Goal: Task Accomplishment & Management: Manage account settings

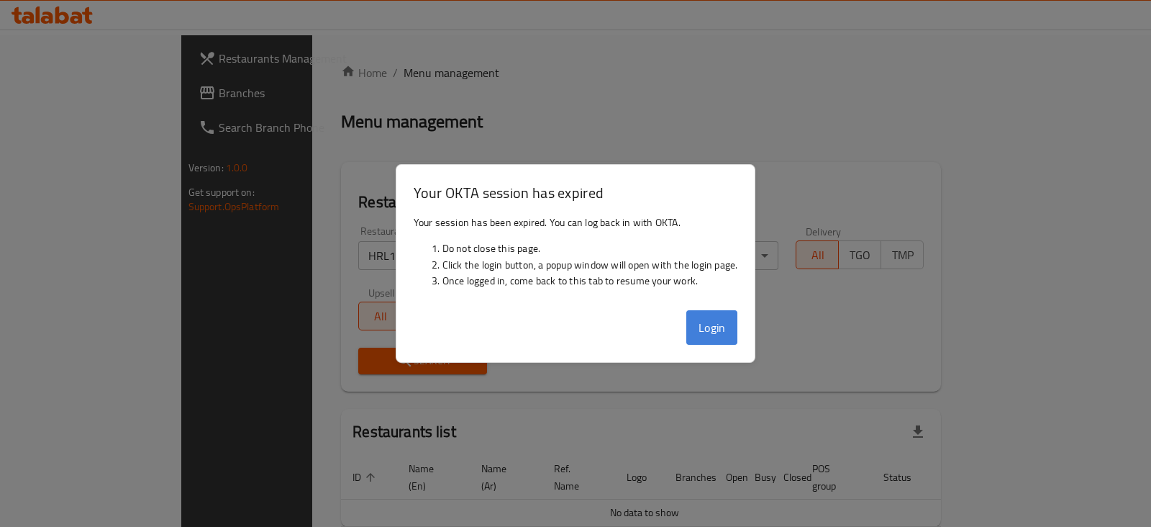
drag, startPoint x: 0, startPoint y: 0, endPoint x: 727, endPoint y: 329, distance: 798.3
click at [727, 329] on button "Login" at bounding box center [712, 327] width 52 height 35
click at [708, 320] on button "Login" at bounding box center [712, 327] width 52 height 35
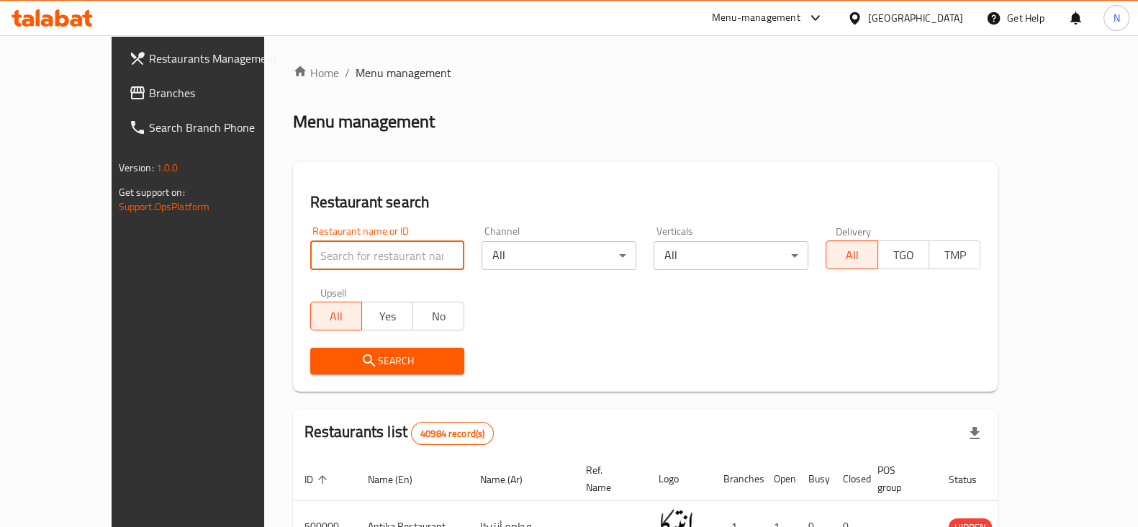
click at [314, 253] on input "search" at bounding box center [387, 255] width 155 height 29
type input "698969"
click button "Search" at bounding box center [387, 361] width 155 height 27
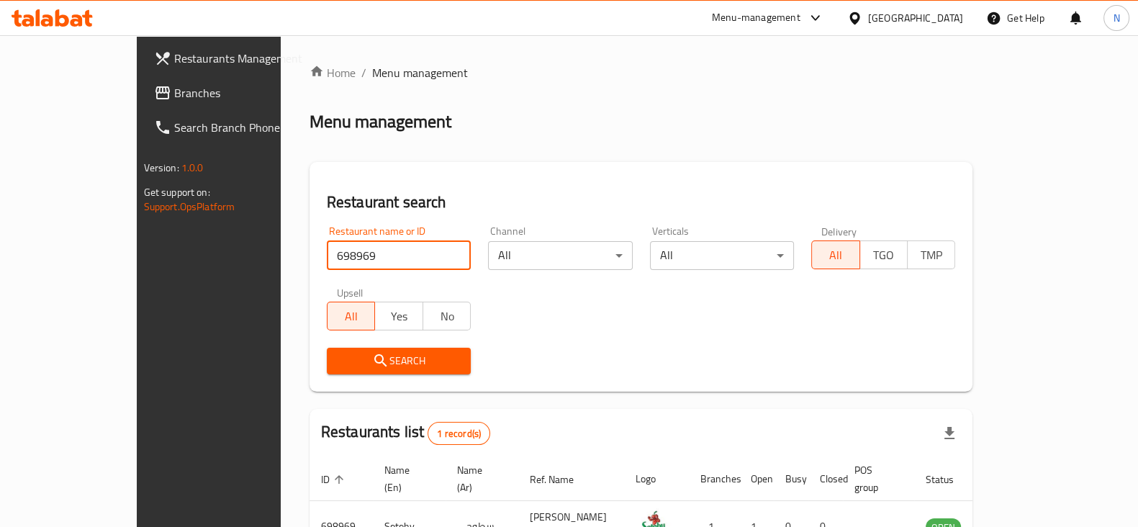
scroll to position [86, 0]
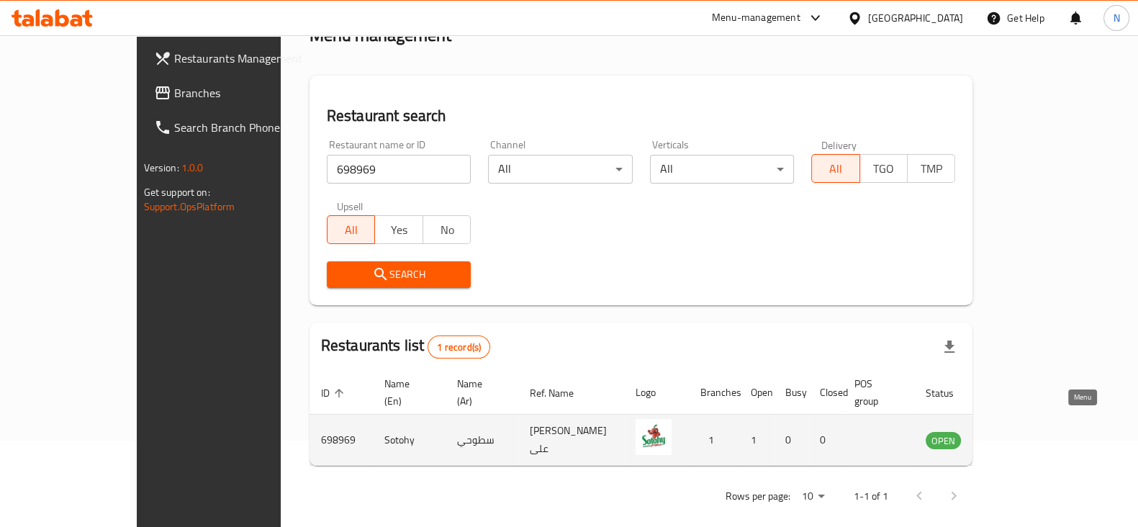
click at [1018, 431] on icon "enhanced table" at bounding box center [1009, 439] width 17 height 17
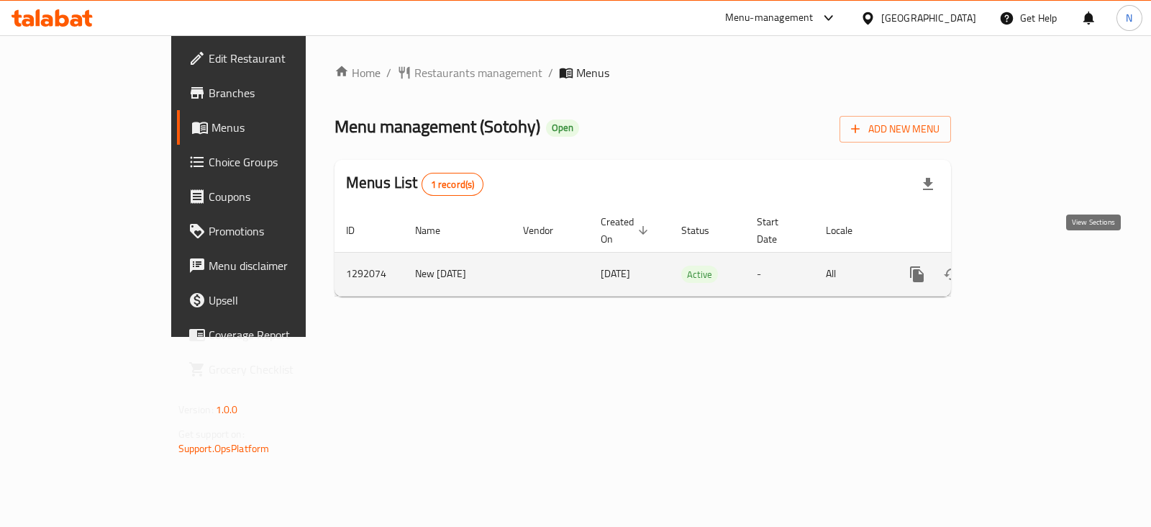
click at [1038, 257] on link "enhanced table" at bounding box center [1021, 274] width 35 height 35
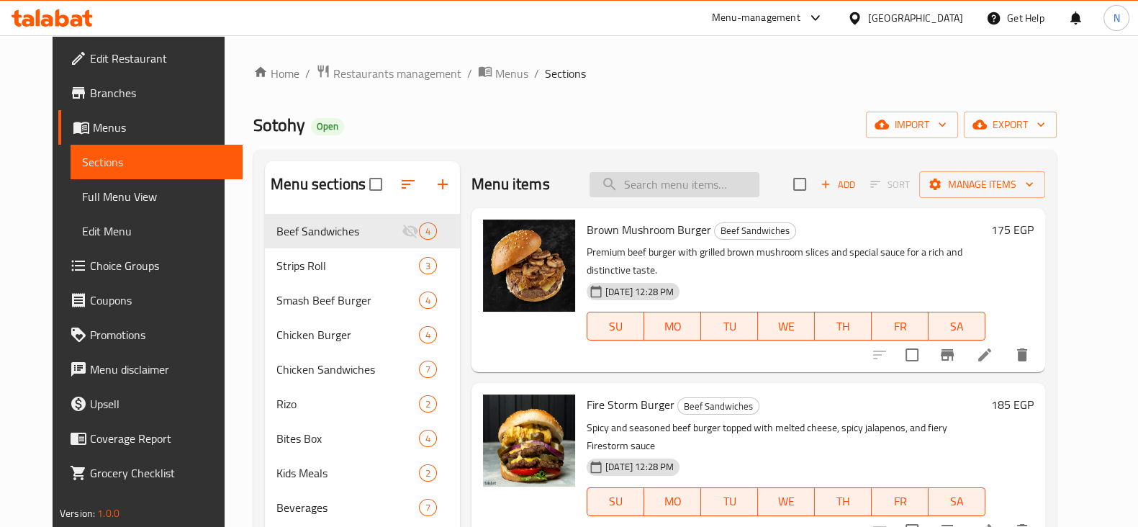
click at [633, 183] on input "search" at bounding box center [674, 184] width 170 height 25
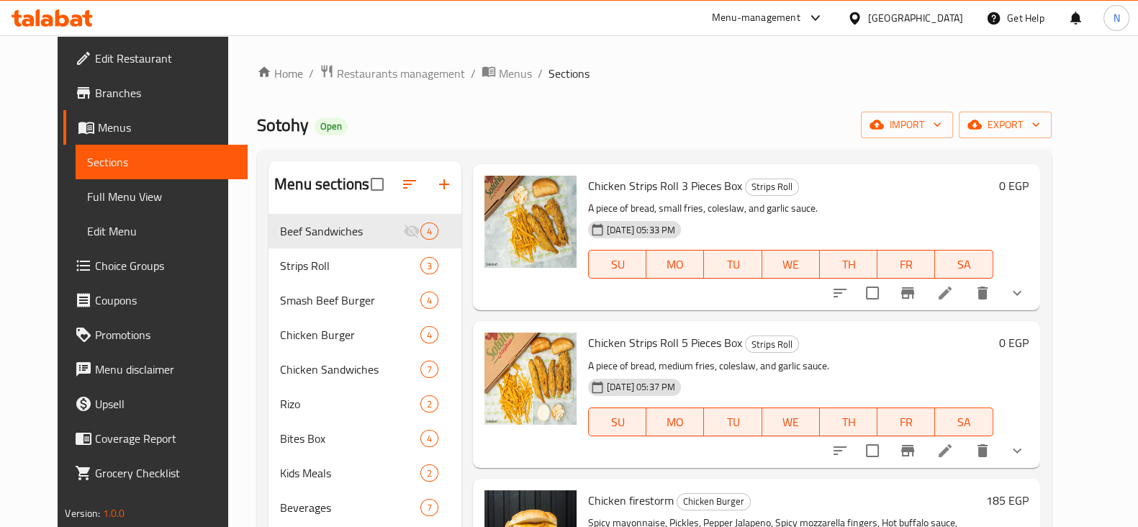
scroll to position [45, 0]
type input "chicken"
click at [953, 289] on icon at bounding box center [944, 291] width 17 height 17
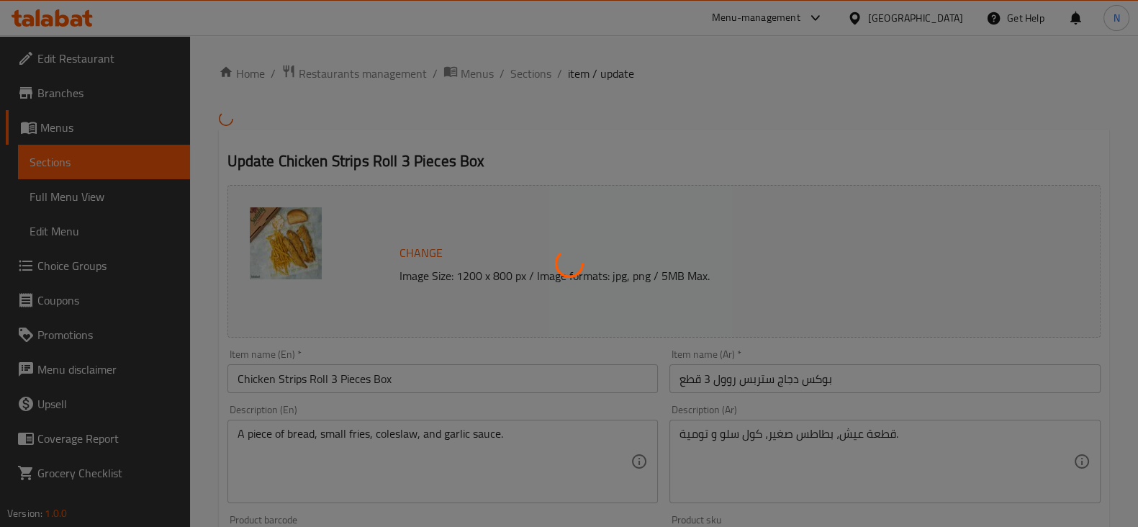
drag, startPoint x: 987, startPoint y: 289, endPoint x: 812, endPoint y: 299, distance: 175.8
click at [812, 299] on div at bounding box center [569, 263] width 1138 height 527
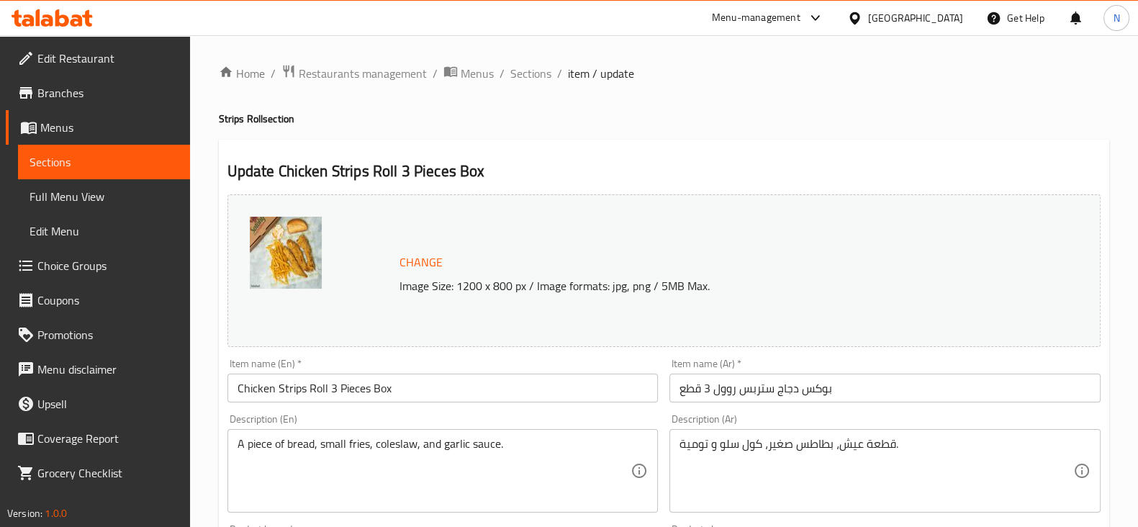
scroll to position [666, 0]
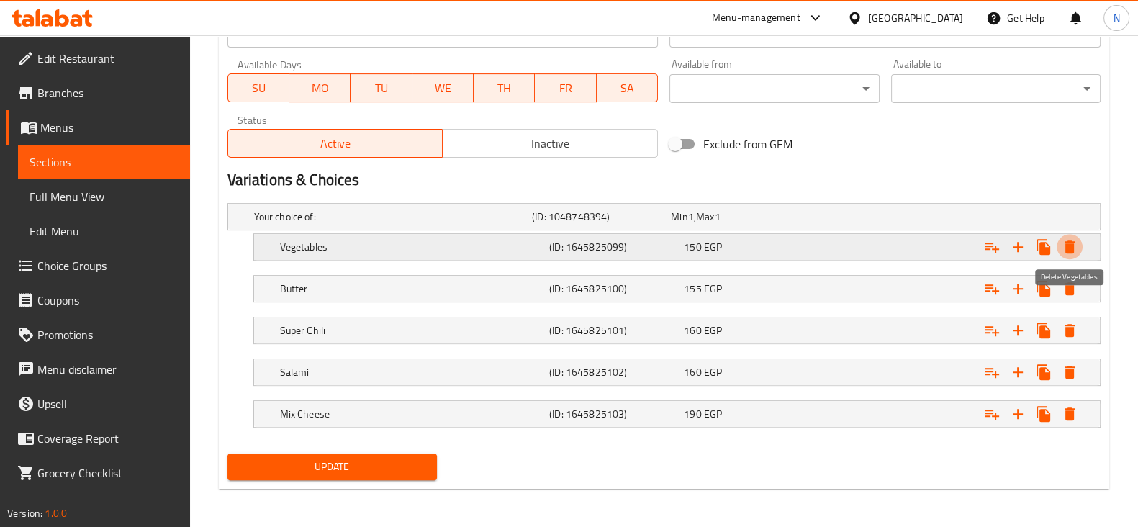
click at [1071, 241] on icon "Expand" at bounding box center [1069, 246] width 17 height 17
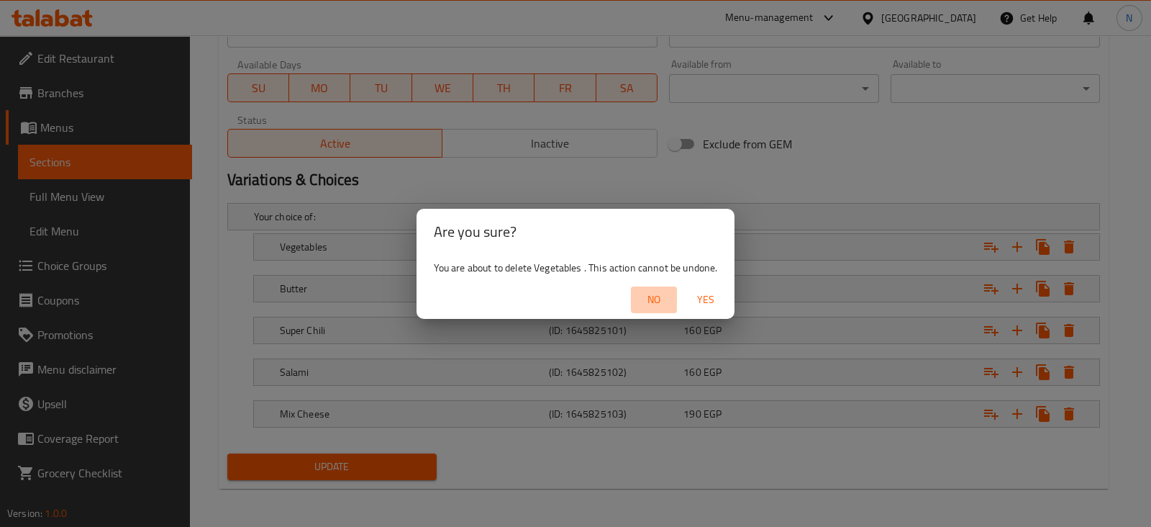
click at [663, 299] on span "No" at bounding box center [654, 300] width 35 height 18
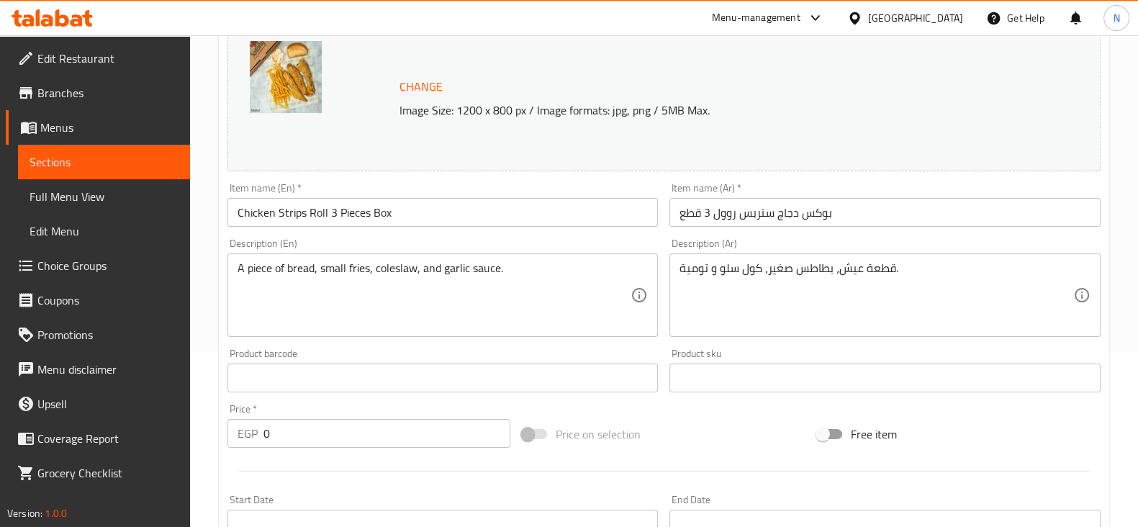
scroll to position [0, 0]
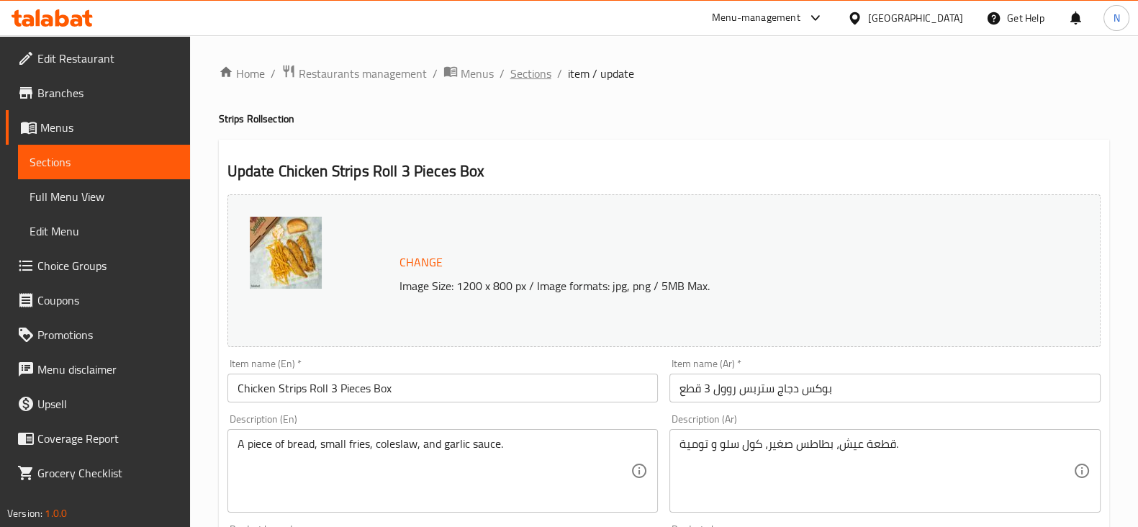
click at [518, 73] on span "Sections" at bounding box center [530, 73] width 41 height 17
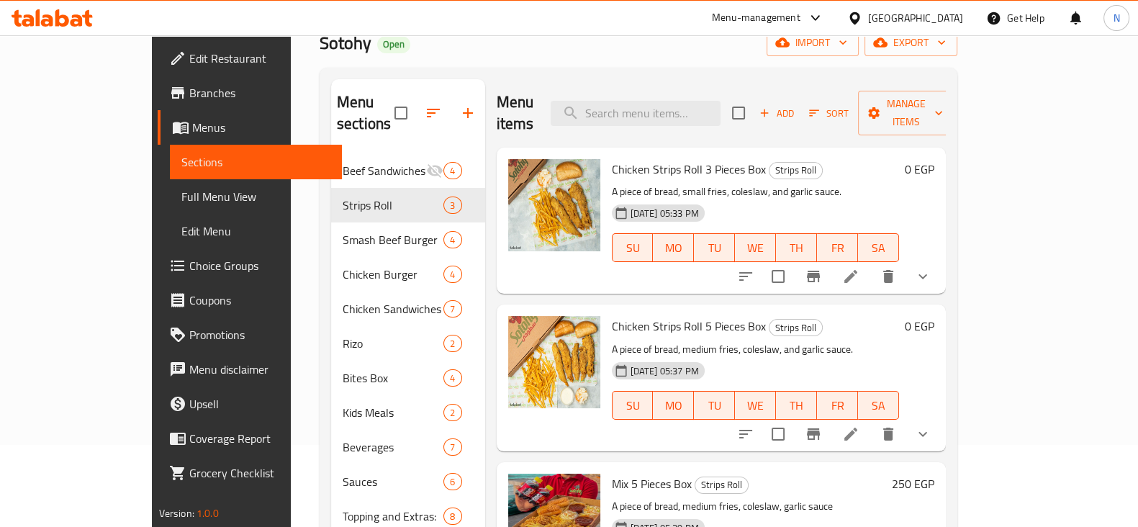
scroll to position [201, 0]
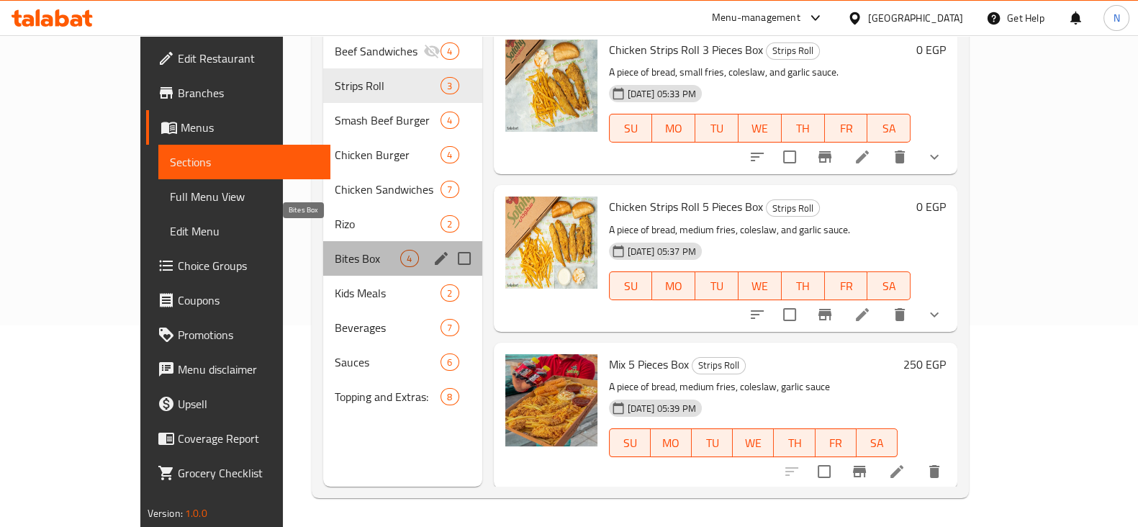
click at [335, 250] on span "Bites Box" at bounding box center [367, 258] width 65 height 17
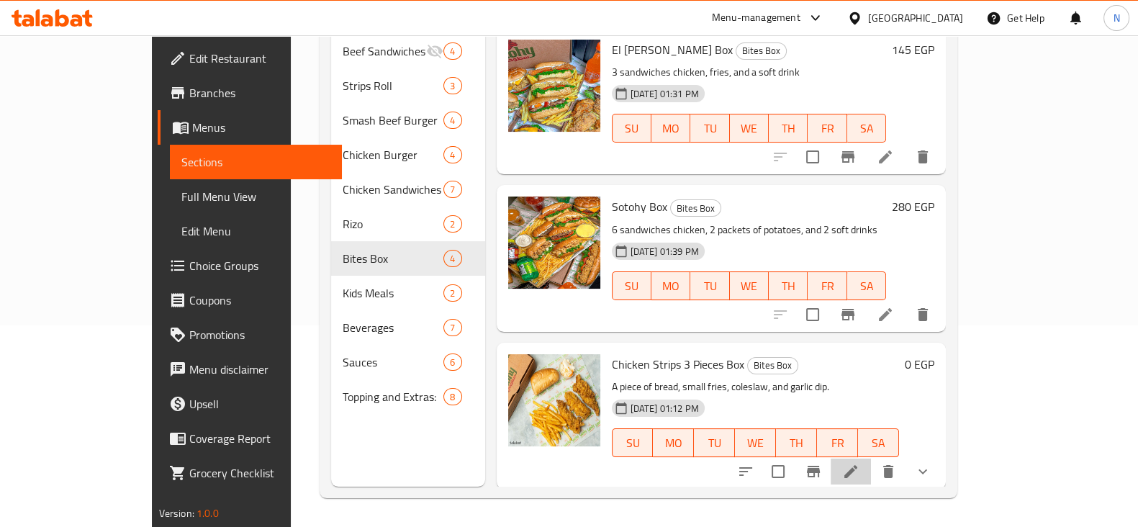
click at [871, 458] on li at bounding box center [850, 471] width 40 height 26
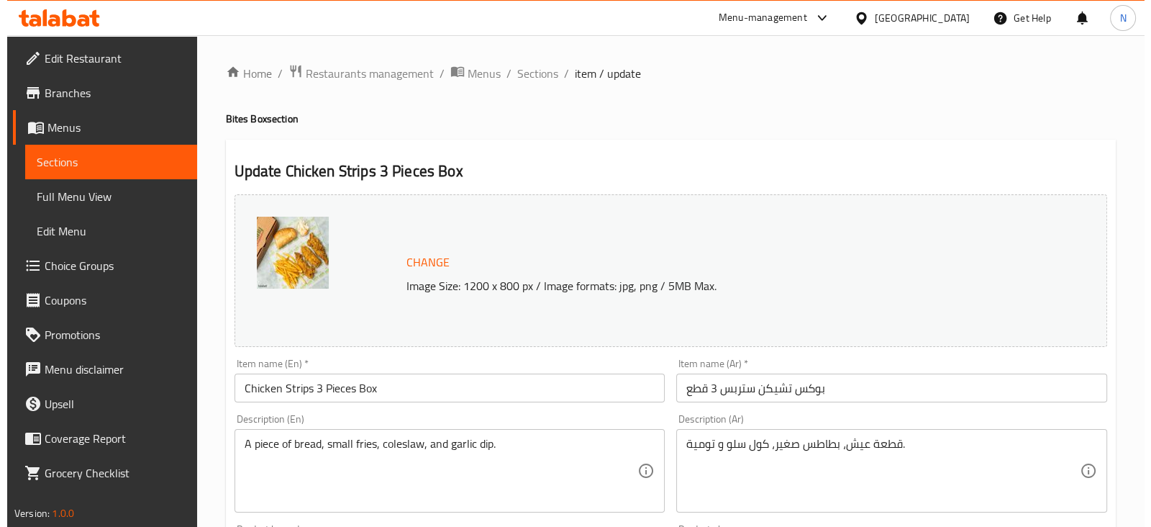
scroll to position [666, 0]
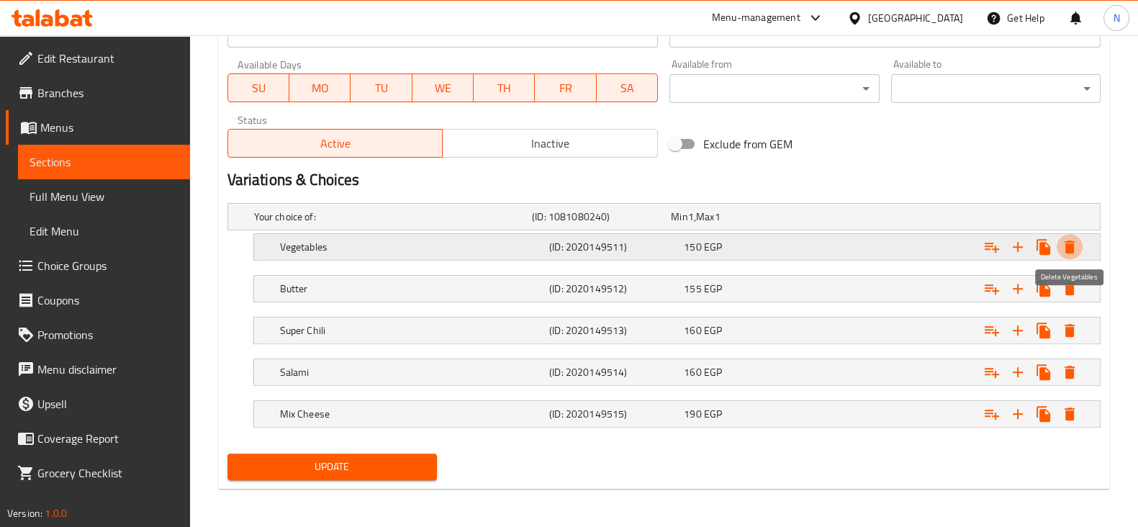
click at [1076, 244] on icon "Expand" at bounding box center [1069, 246] width 17 height 17
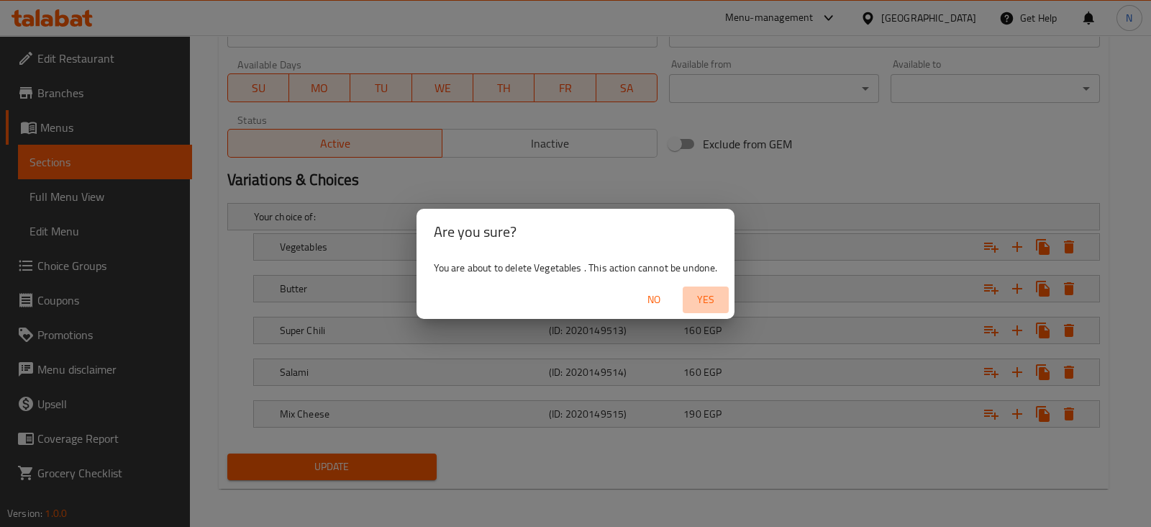
click at [715, 302] on span "Yes" at bounding box center [706, 300] width 35 height 18
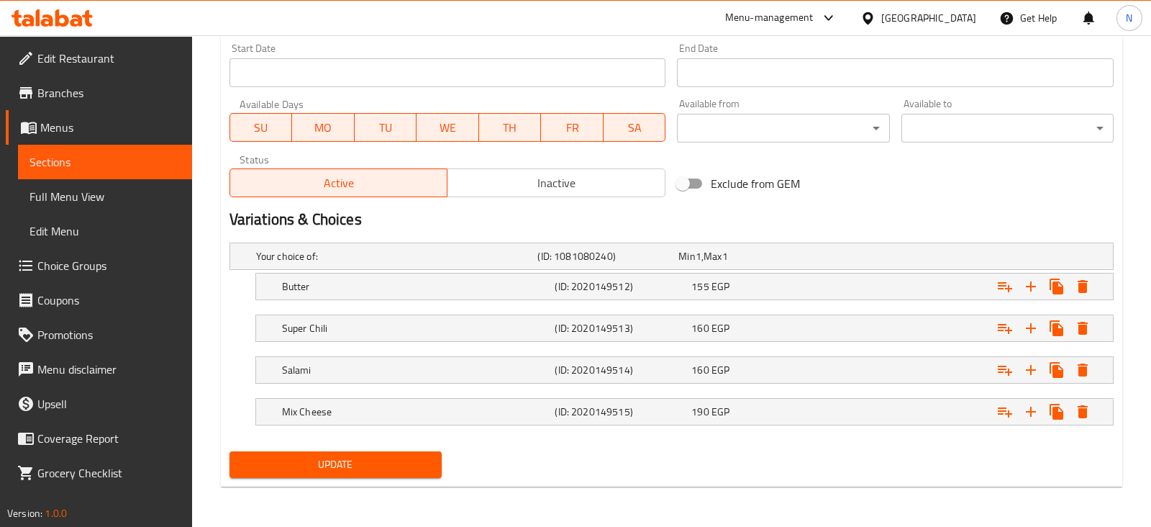
scroll to position [625, 0]
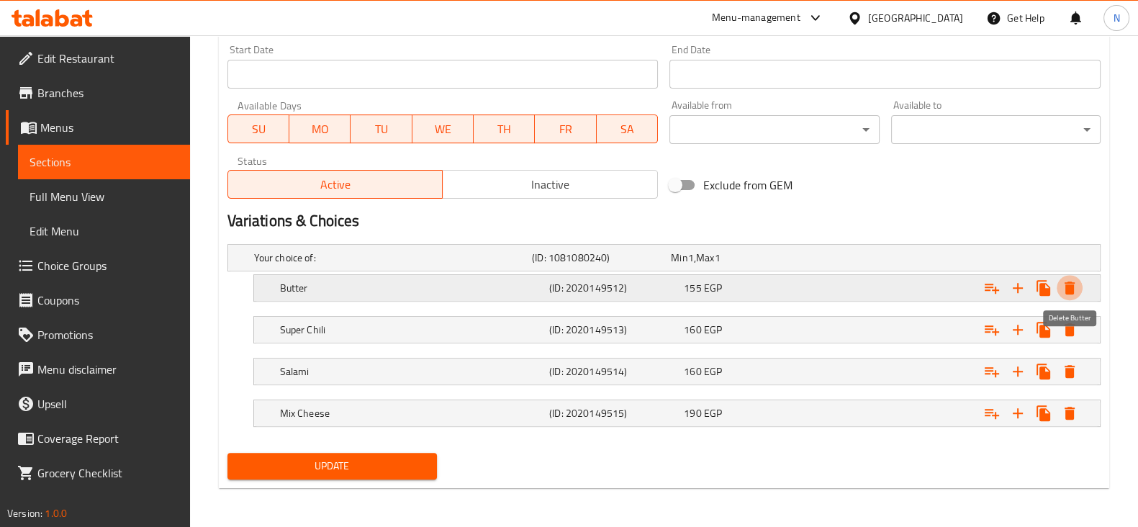
click at [1070, 285] on icon "Expand" at bounding box center [1069, 287] width 10 height 13
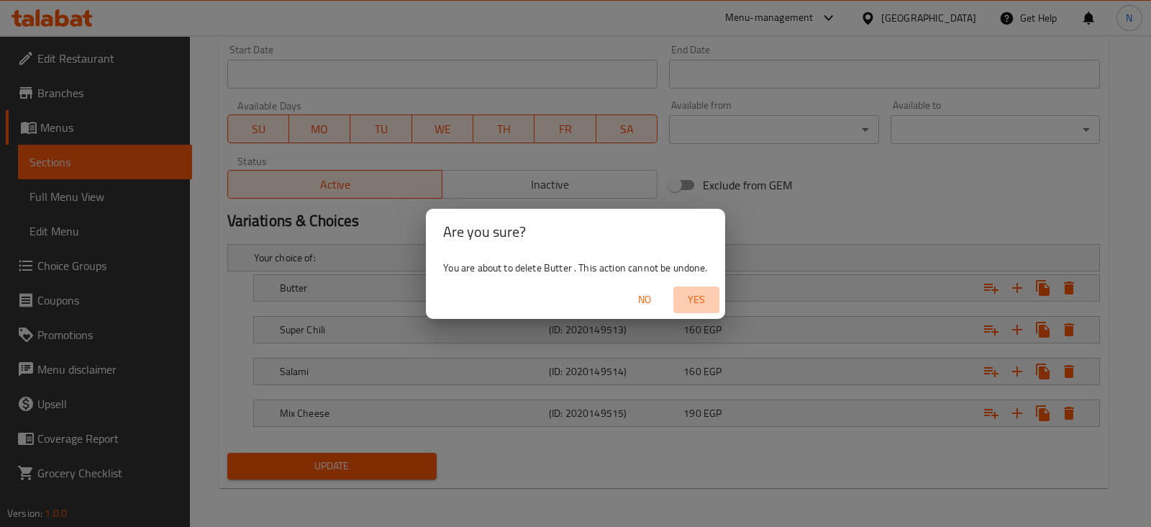
click at [693, 297] on span "Yes" at bounding box center [696, 300] width 35 height 18
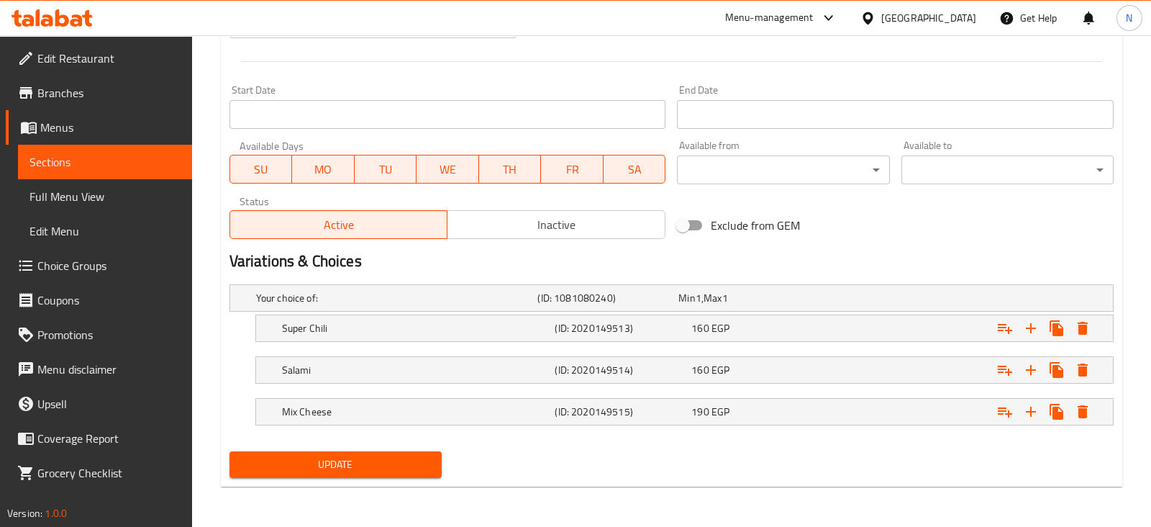
scroll to position [583, 0]
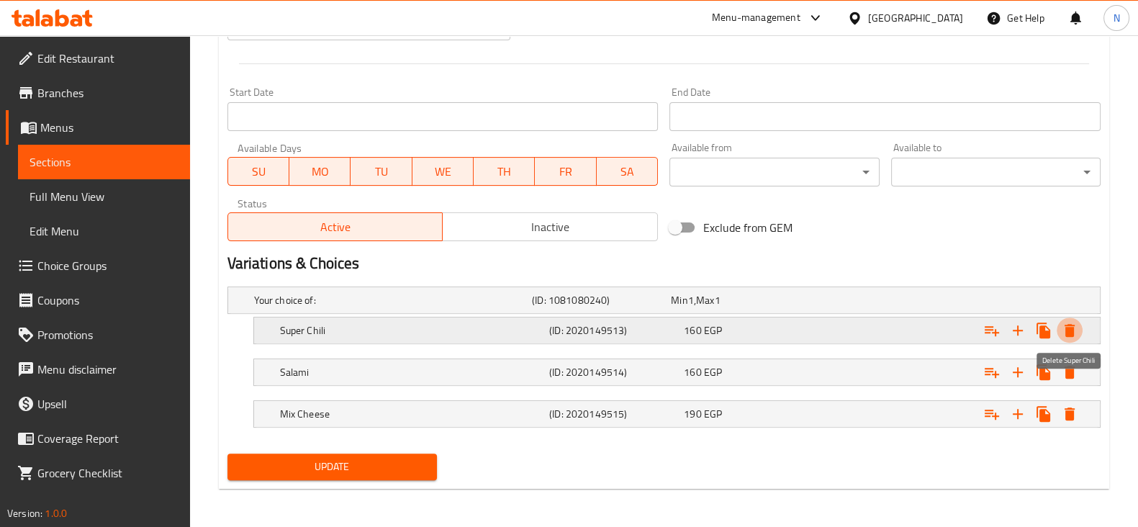
click at [1068, 329] on icon "Expand" at bounding box center [1069, 330] width 10 height 13
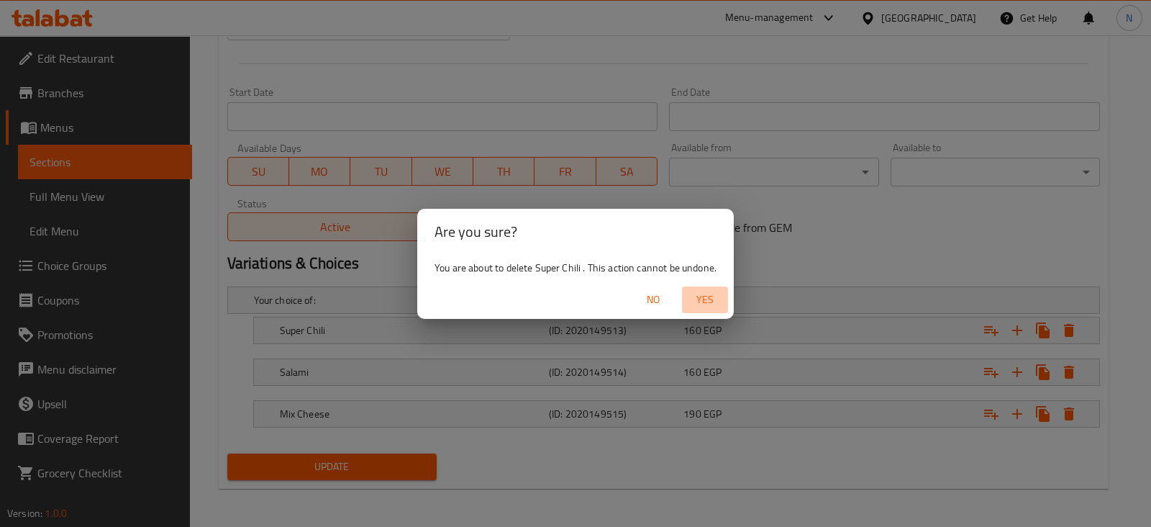
click at [710, 305] on span "Yes" at bounding box center [705, 300] width 35 height 18
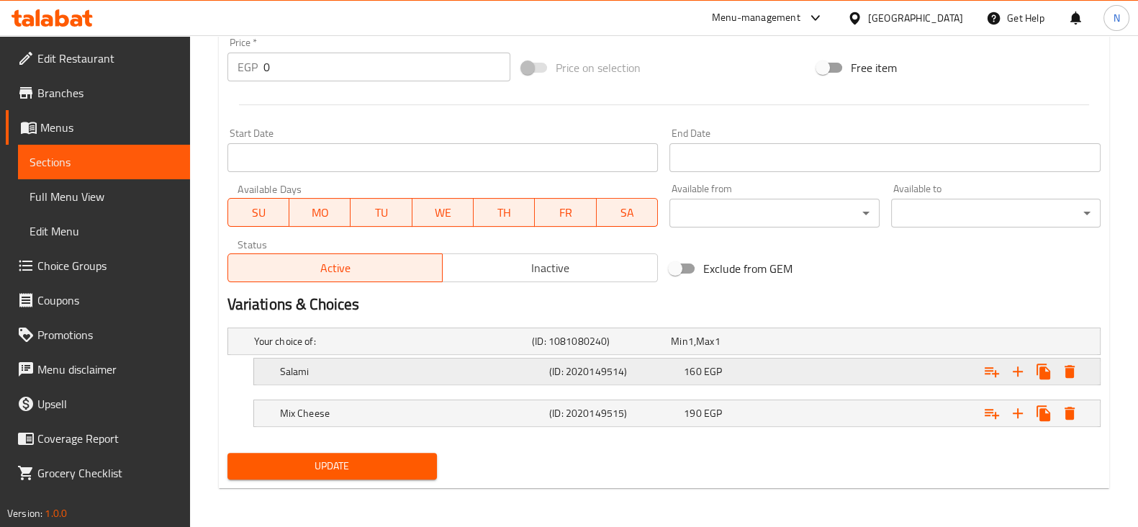
click at [1083, 344] on div "Expand" at bounding box center [946, 341] width 278 height 6
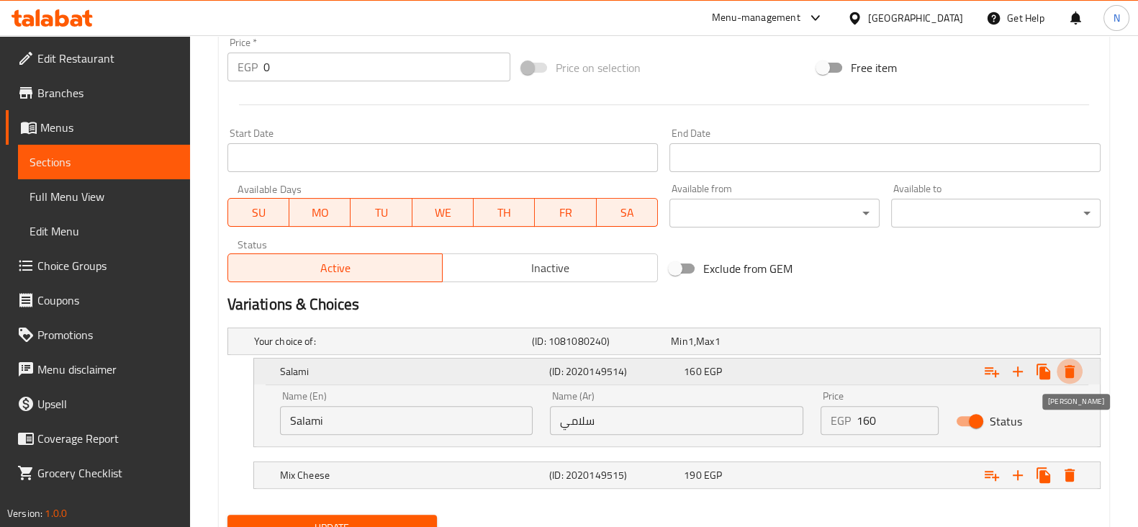
click at [1064, 367] on icon "Expand" at bounding box center [1069, 371] width 17 height 17
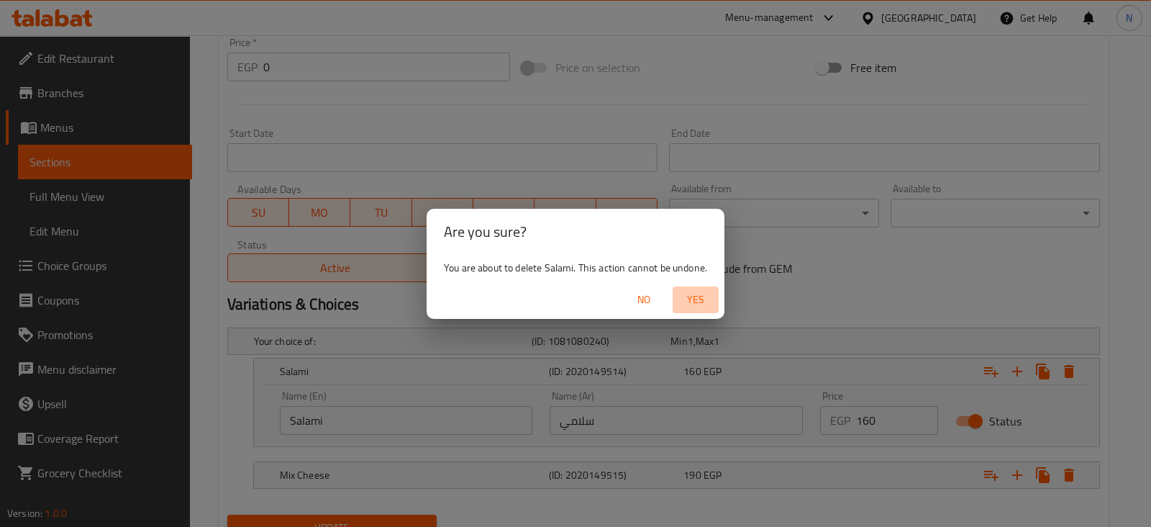
click at [682, 293] on span "Yes" at bounding box center [696, 300] width 35 height 18
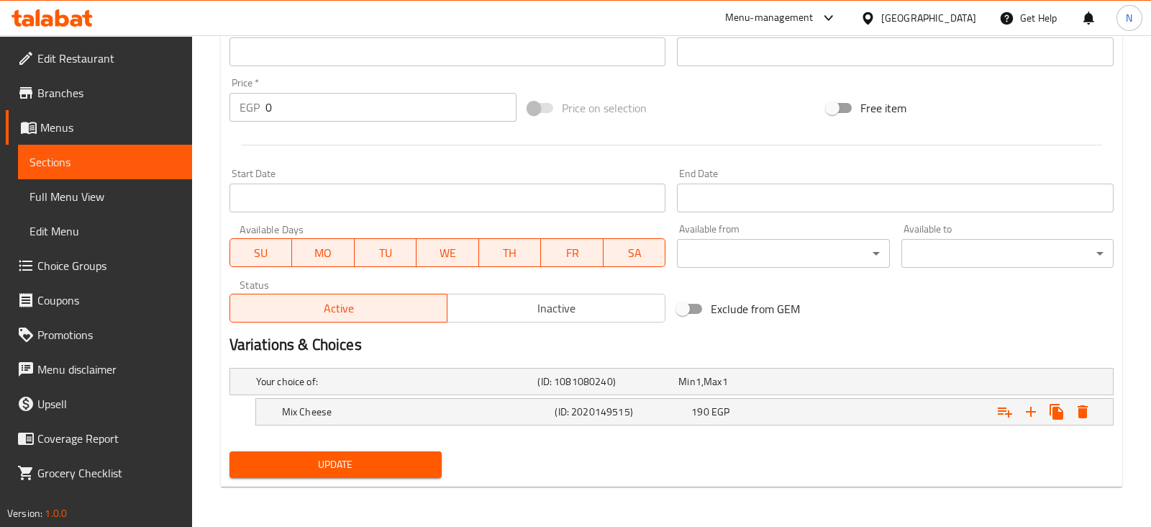
scroll to position [500, 0]
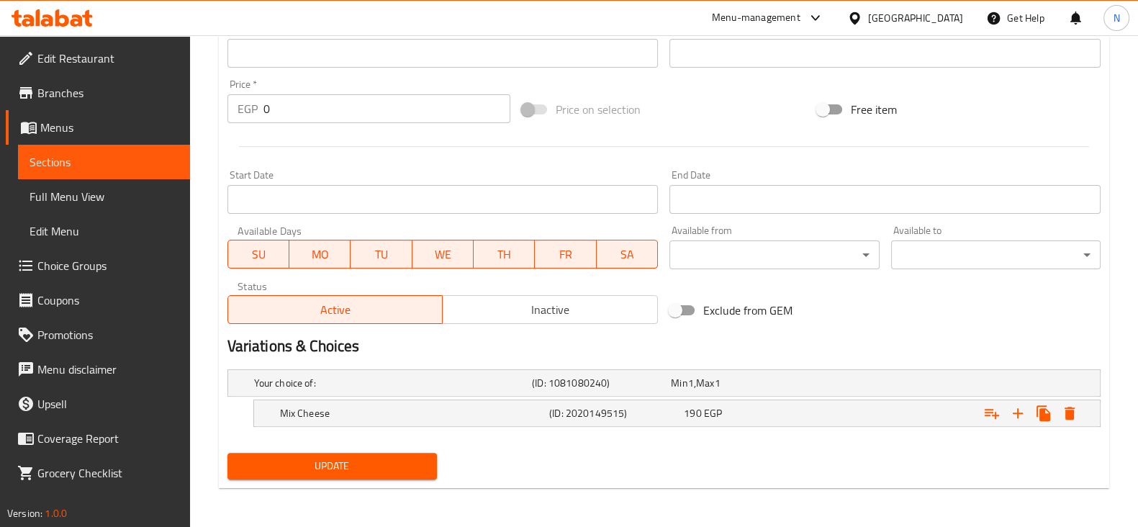
click at [682, 293] on div "Exclude from GEM" at bounding box center [810, 310] width 295 height 39
click at [1070, 411] on icon "Expand" at bounding box center [1069, 413] width 10 height 13
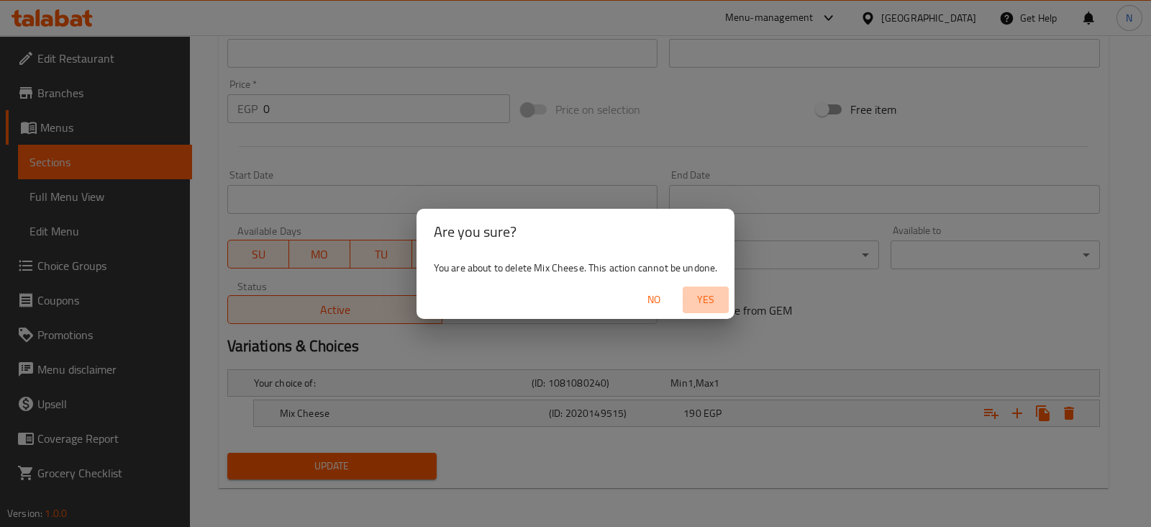
click at [707, 304] on span "Yes" at bounding box center [706, 300] width 35 height 18
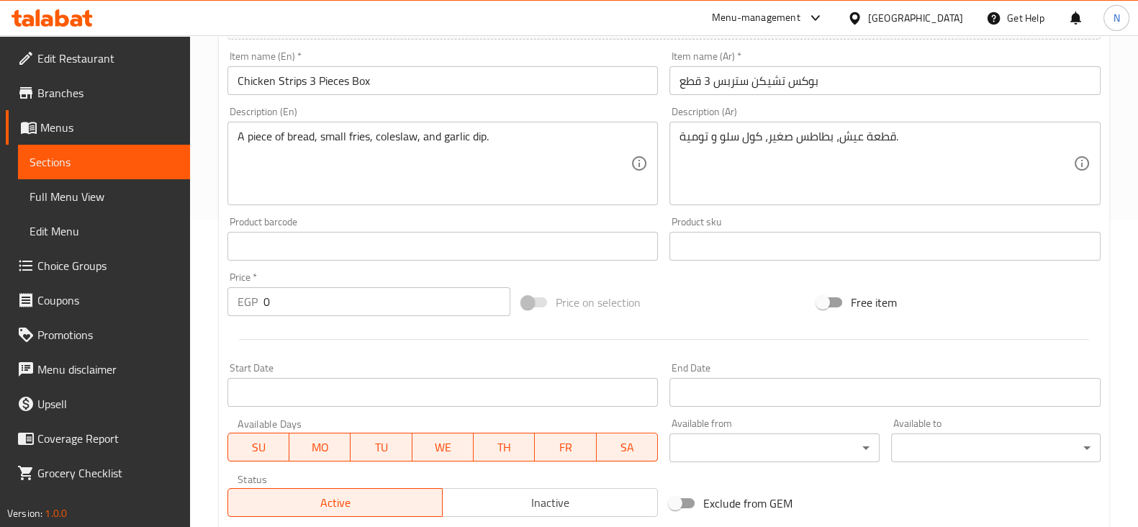
scroll to position [305, 0]
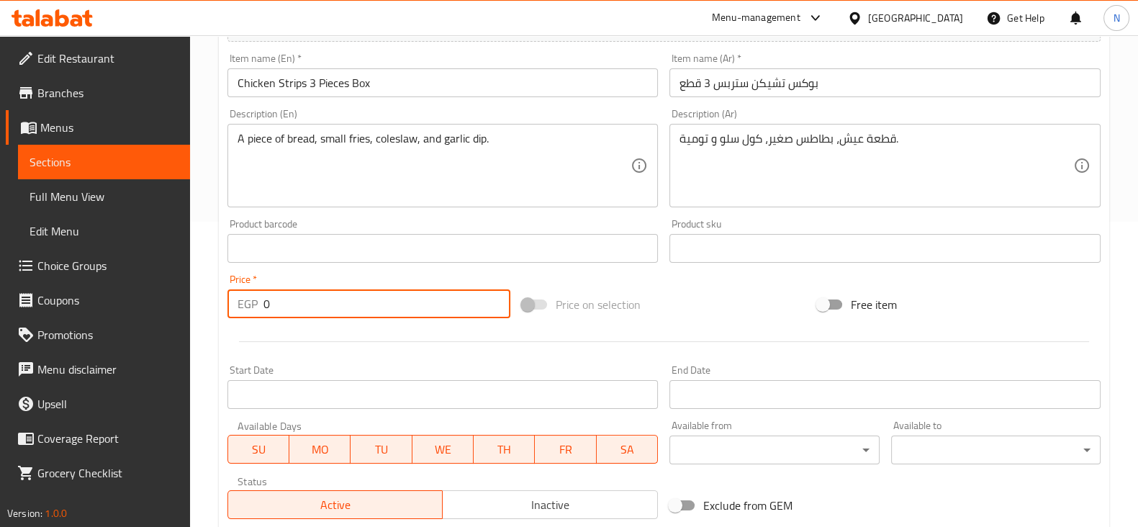
click at [377, 296] on input "0" at bounding box center [387, 303] width 248 height 29
type input "125"
click at [471, 350] on div at bounding box center [664, 341] width 884 height 35
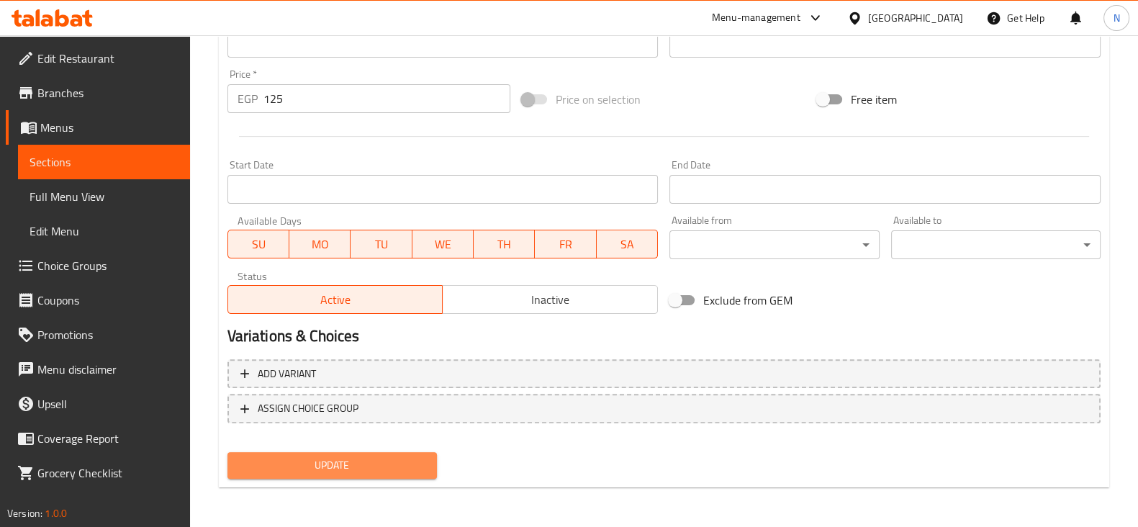
click at [396, 456] on span "Update" at bounding box center [332, 465] width 186 height 18
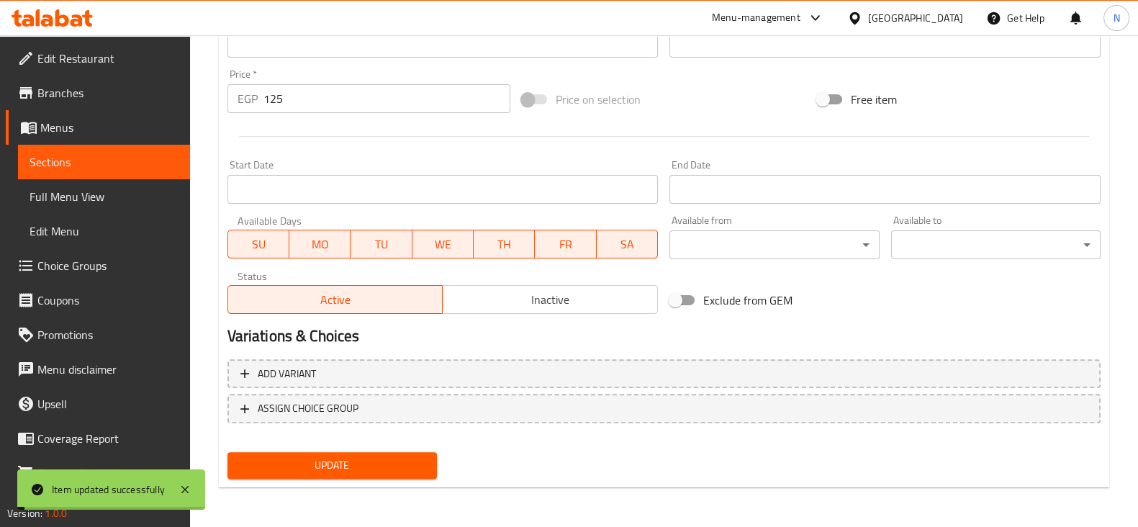
scroll to position [0, 0]
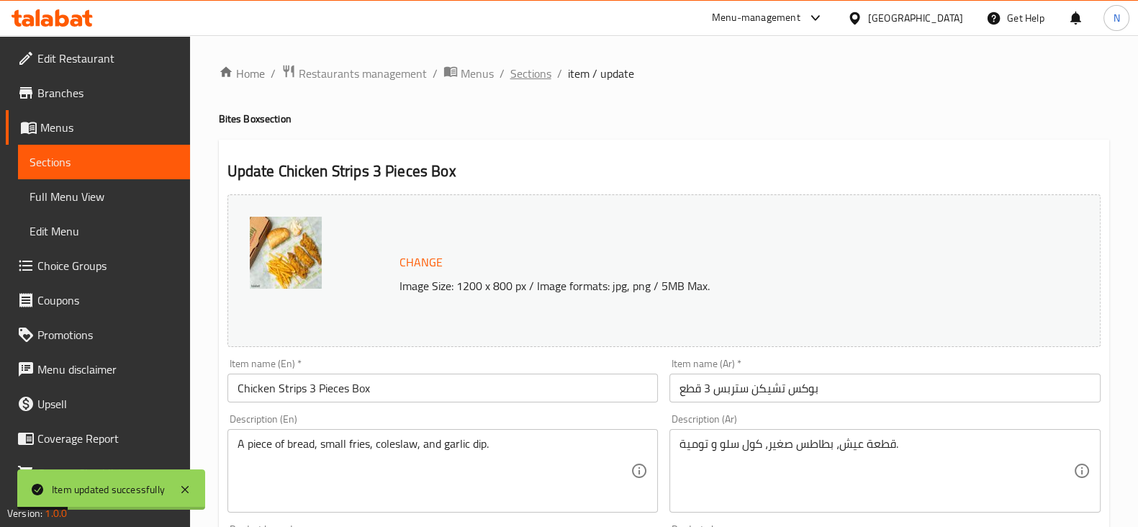
click at [531, 68] on span "Sections" at bounding box center [530, 73] width 41 height 17
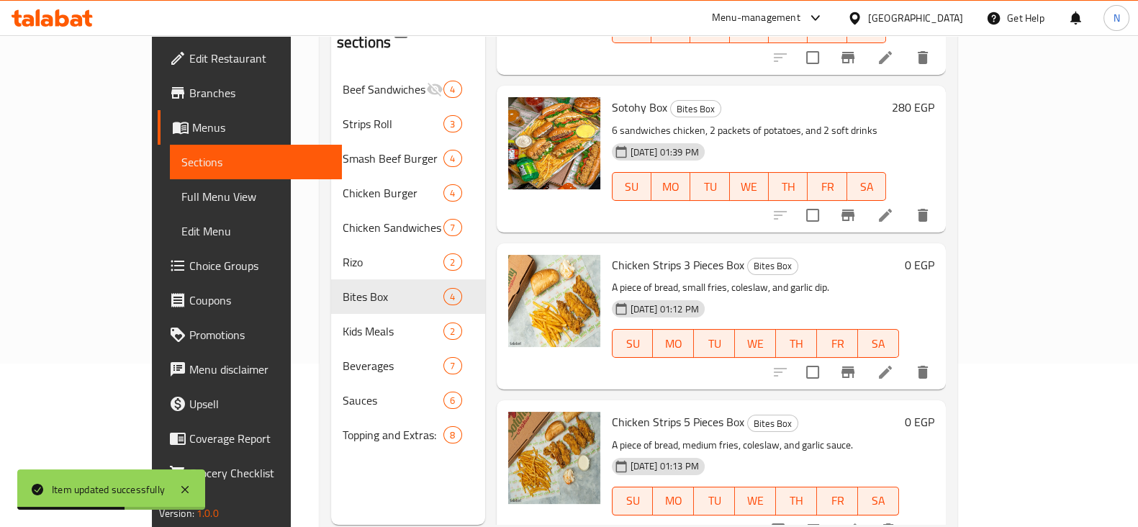
scroll to position [201, 0]
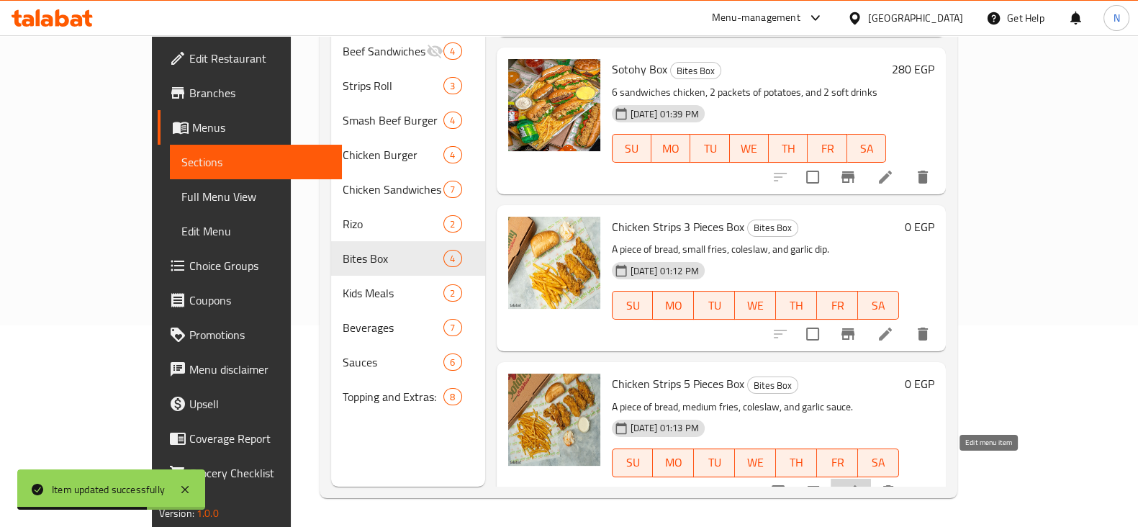
click at [859, 483] on icon at bounding box center [850, 491] width 17 height 17
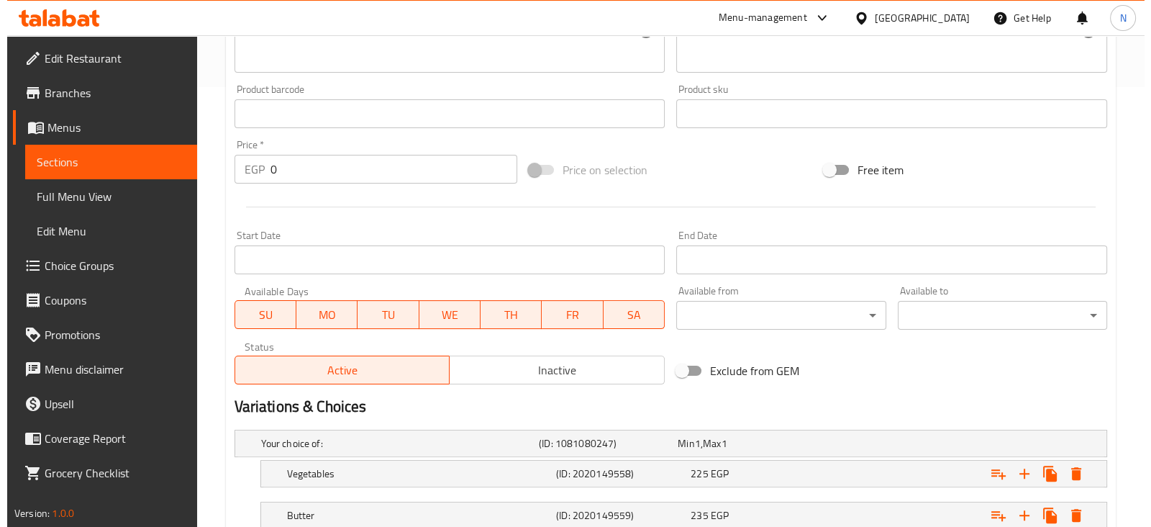
scroll to position [666, 0]
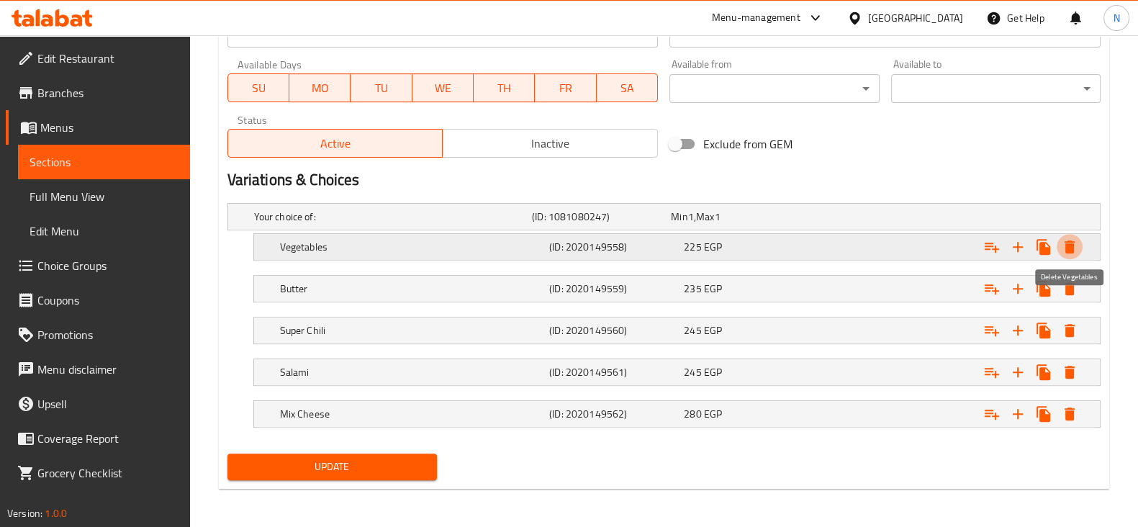
click at [1074, 240] on icon "Expand" at bounding box center [1069, 246] width 10 height 13
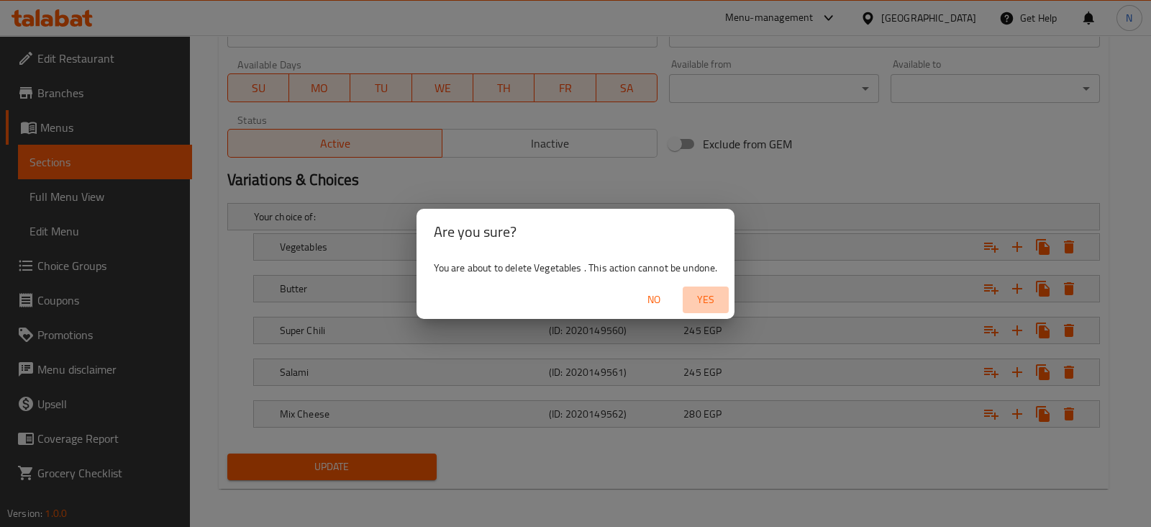
click at [718, 295] on span "Yes" at bounding box center [706, 300] width 35 height 18
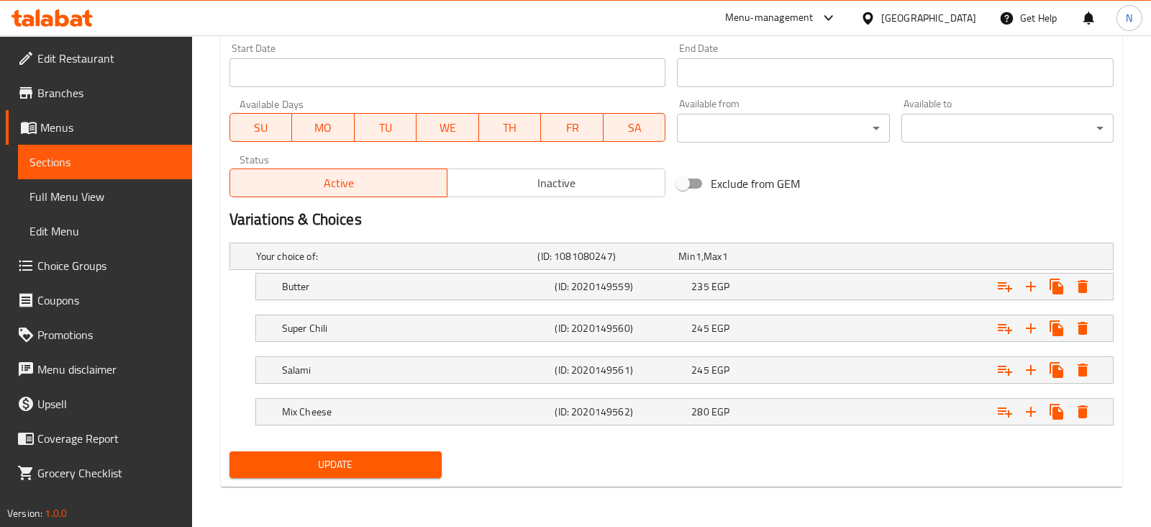
scroll to position [625, 0]
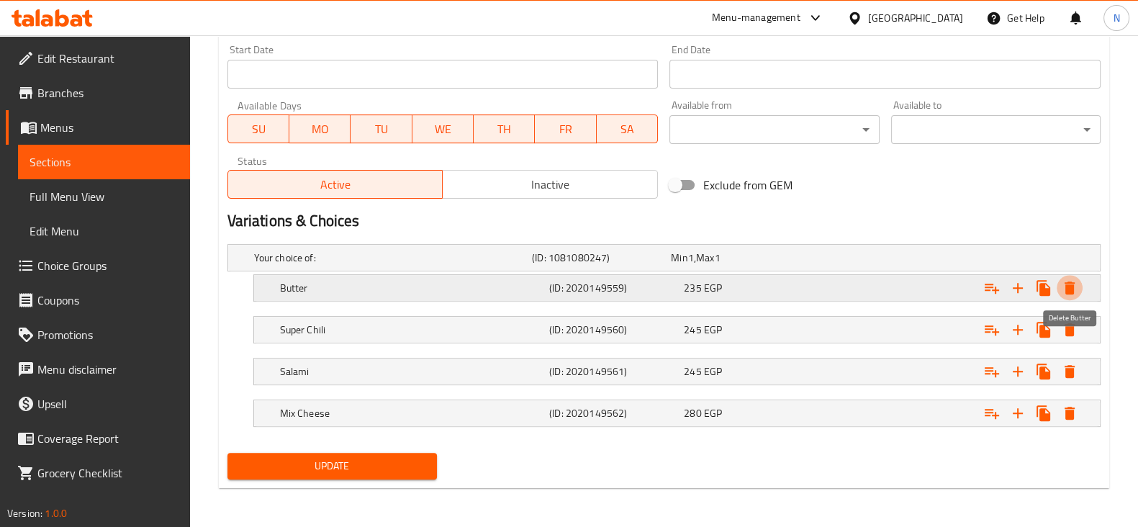
click at [1073, 293] on icon "Expand" at bounding box center [1069, 287] width 17 height 17
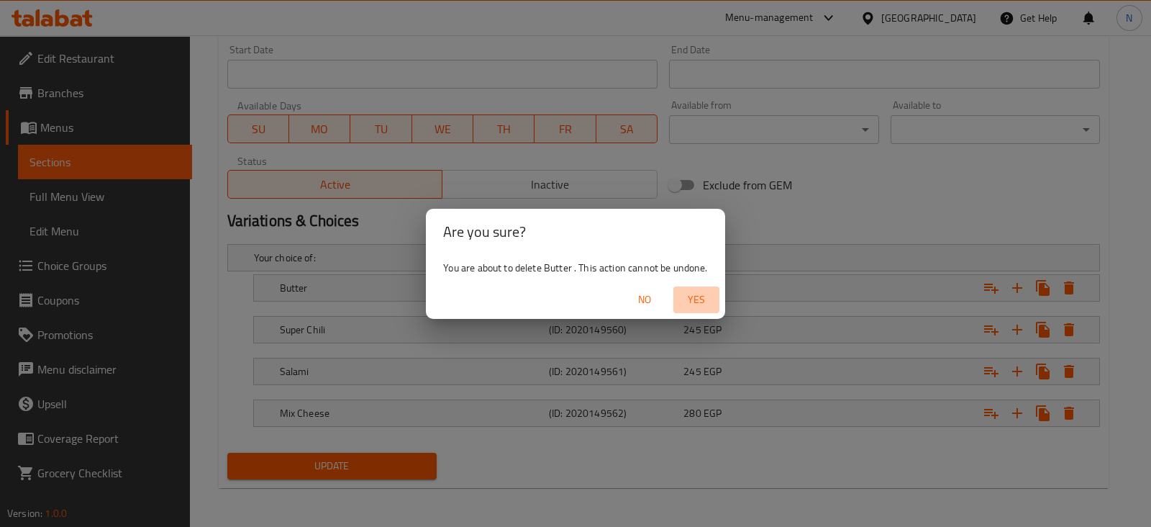
click at [689, 291] on span "Yes" at bounding box center [696, 300] width 35 height 18
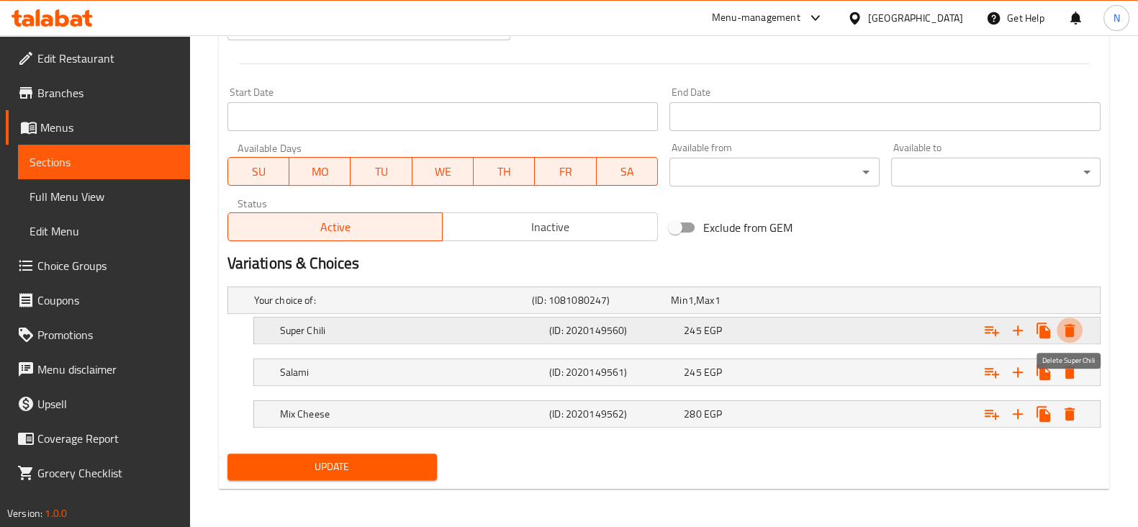
click at [1061, 330] on icon "Expand" at bounding box center [1069, 330] width 17 height 17
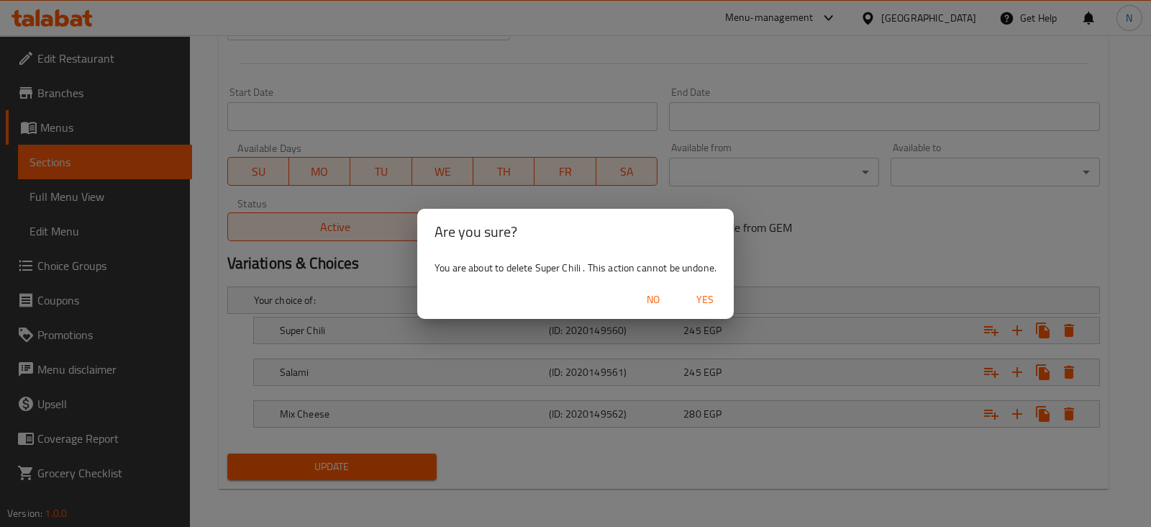
click at [717, 294] on span "Yes" at bounding box center [705, 300] width 35 height 18
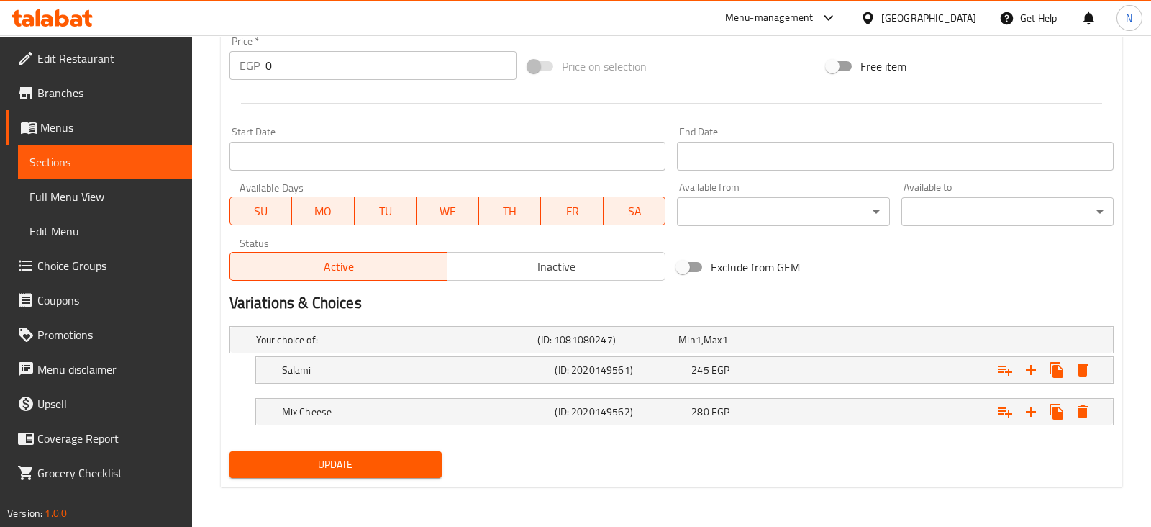
scroll to position [542, 0]
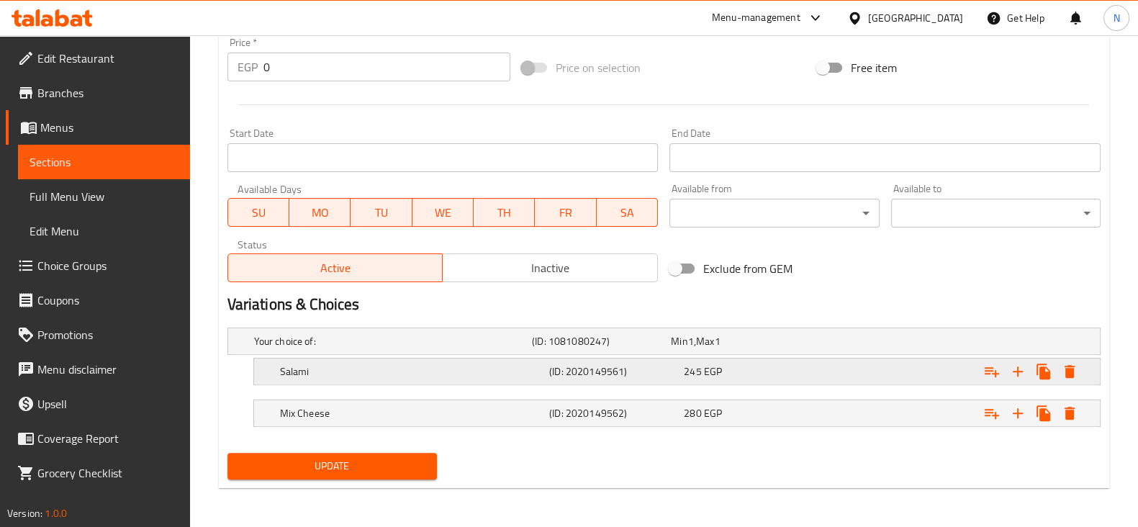
click at [1056, 363] on div "Expand" at bounding box center [1031, 371] width 104 height 26
click at [1061, 363] on icon "Expand" at bounding box center [1069, 371] width 17 height 17
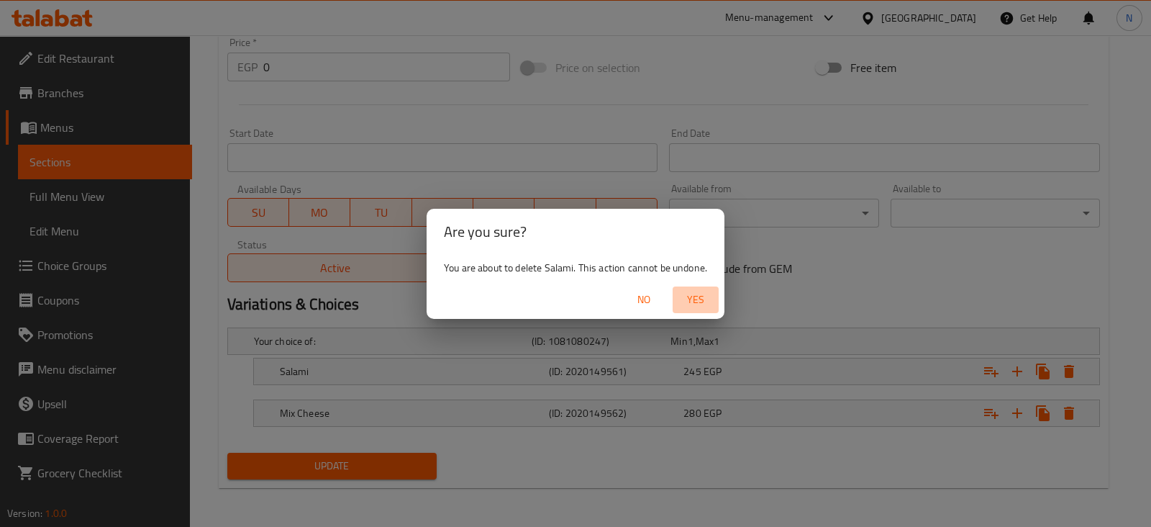
click at [707, 298] on span "Yes" at bounding box center [696, 300] width 35 height 18
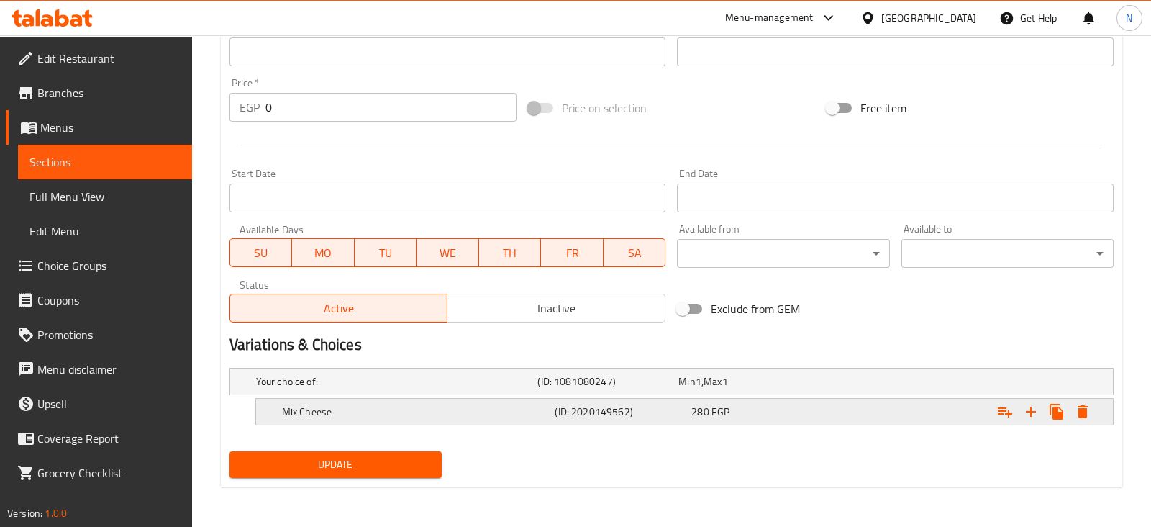
scroll to position [500, 0]
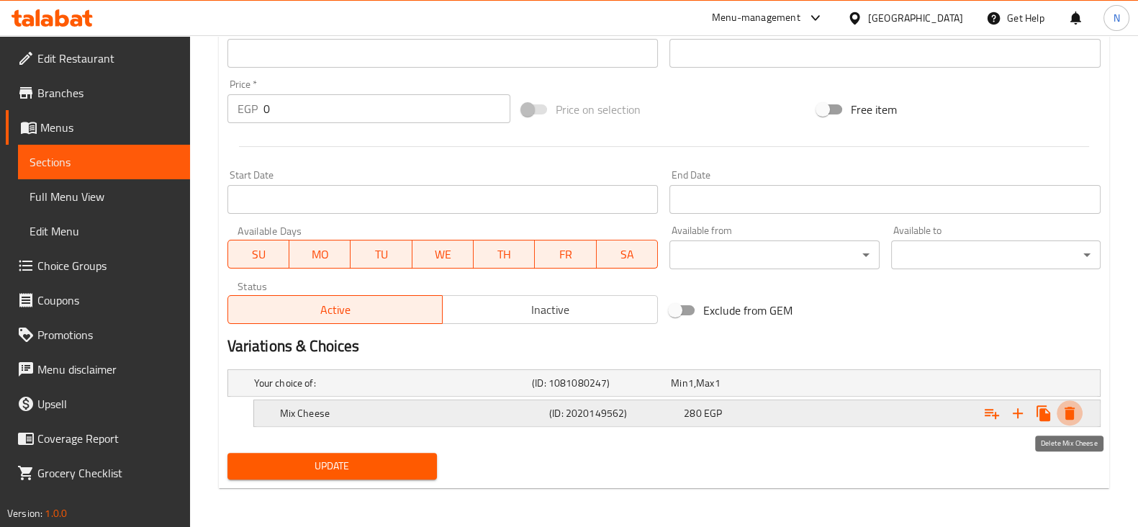
click at [1071, 407] on icon "Expand" at bounding box center [1069, 413] width 10 height 13
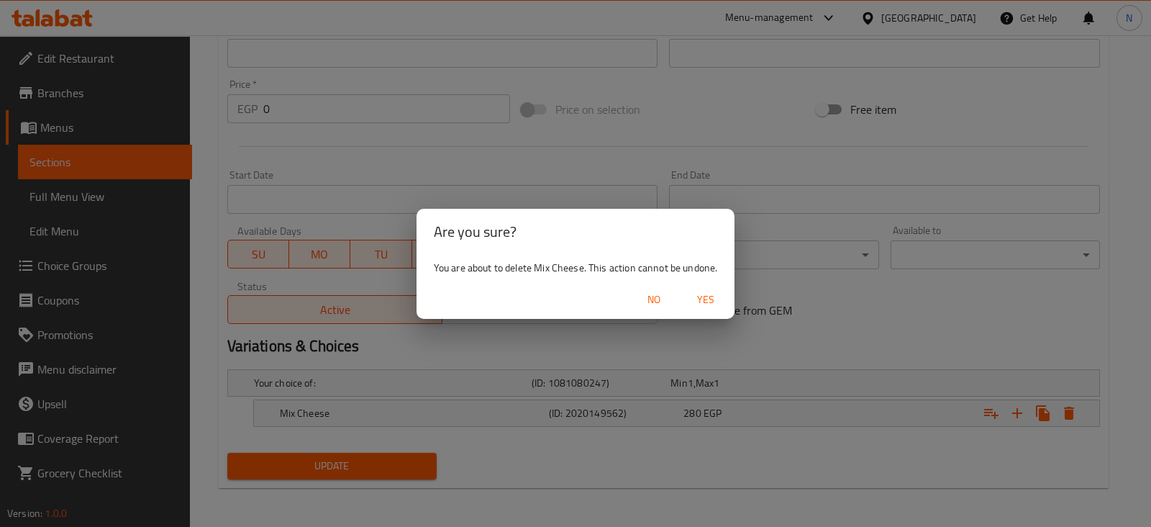
drag, startPoint x: 699, startPoint y: 285, endPoint x: 699, endPoint y: 295, distance: 10.1
click at [699, 295] on div "No Yes" at bounding box center [576, 300] width 319 height 38
click at [699, 295] on span "Yes" at bounding box center [706, 300] width 35 height 18
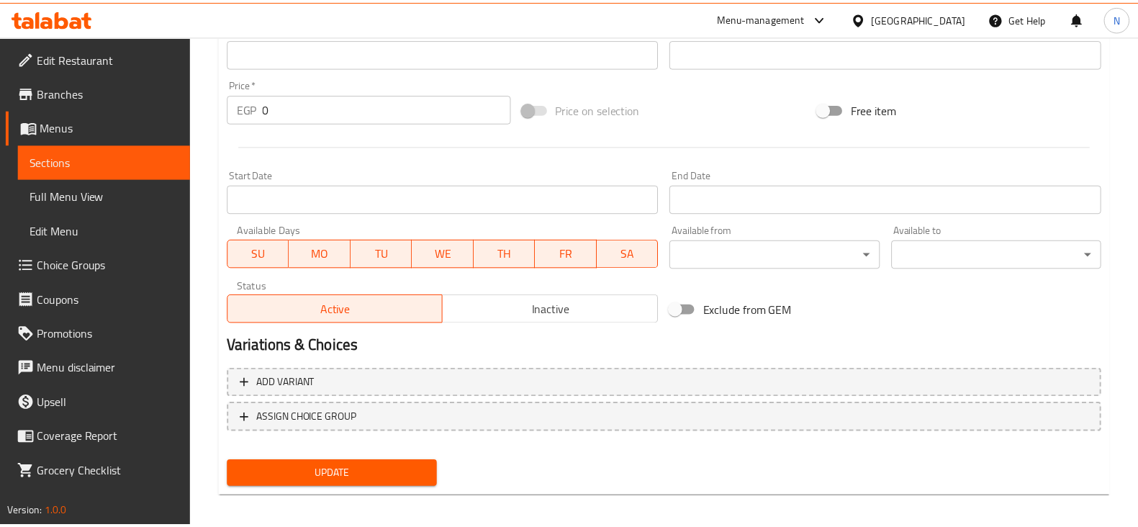
scroll to position [496, 0]
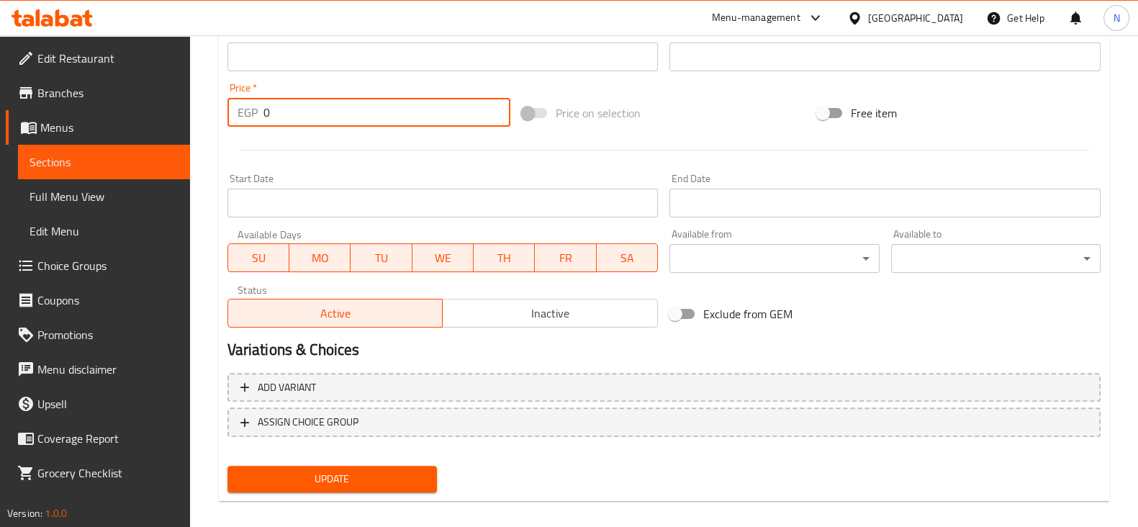
click at [332, 117] on input "0" at bounding box center [387, 112] width 248 height 29
type input "175"
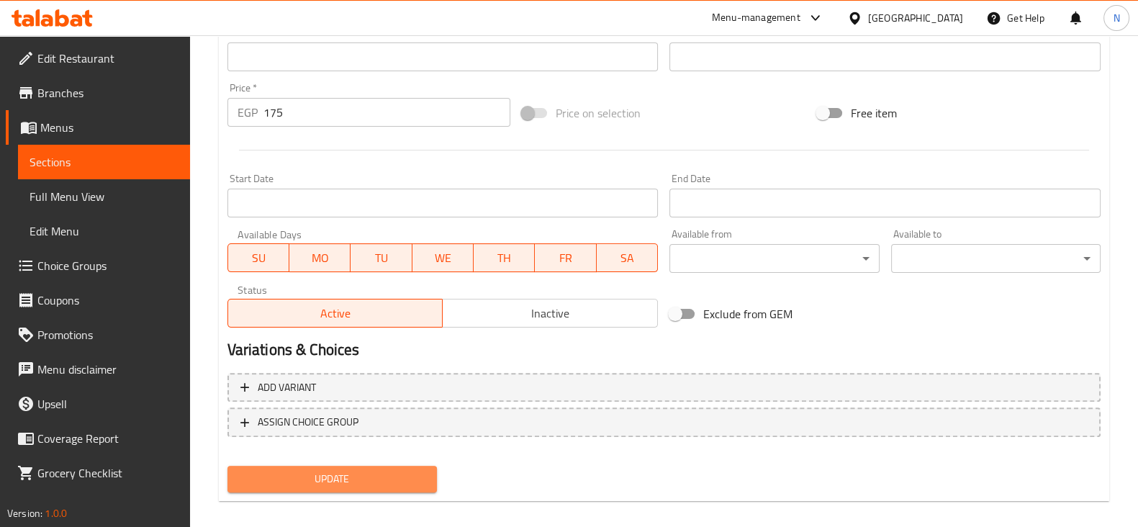
click at [313, 476] on span "Update" at bounding box center [332, 479] width 186 height 18
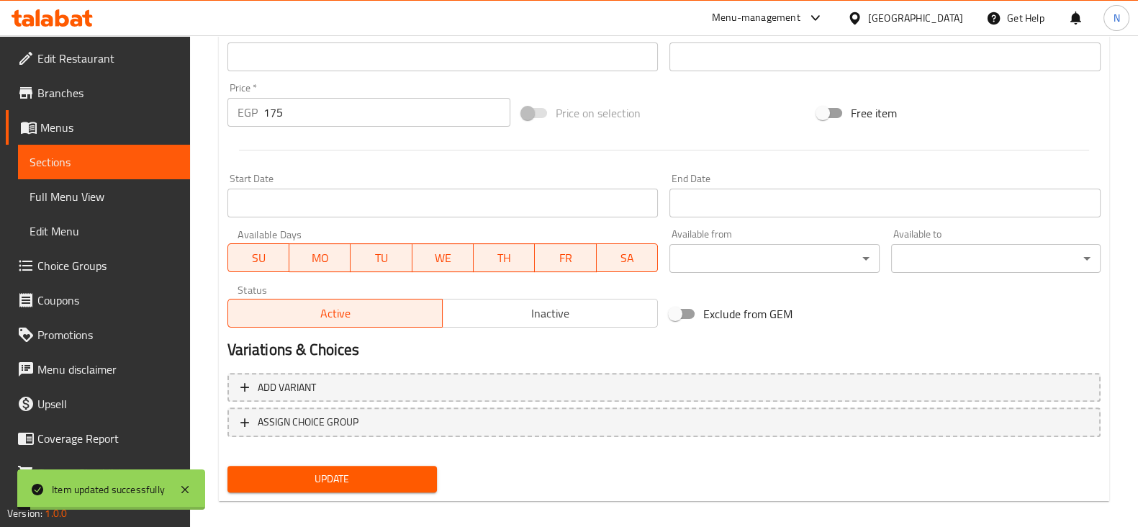
scroll to position [0, 0]
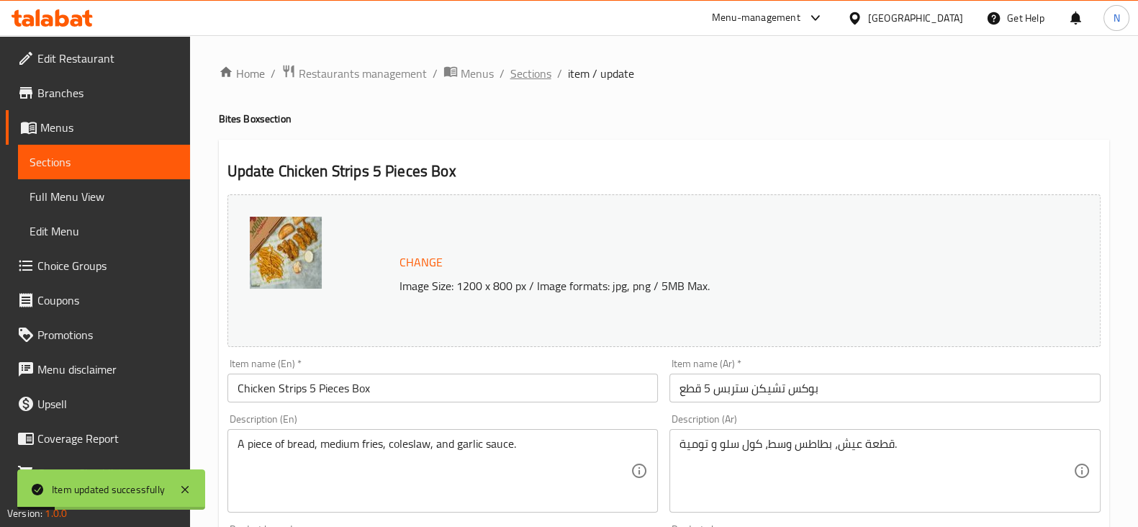
click at [524, 77] on span "Sections" at bounding box center [530, 73] width 41 height 17
